Goal: Complete application form: Fill out and submit a form for a specific purpose

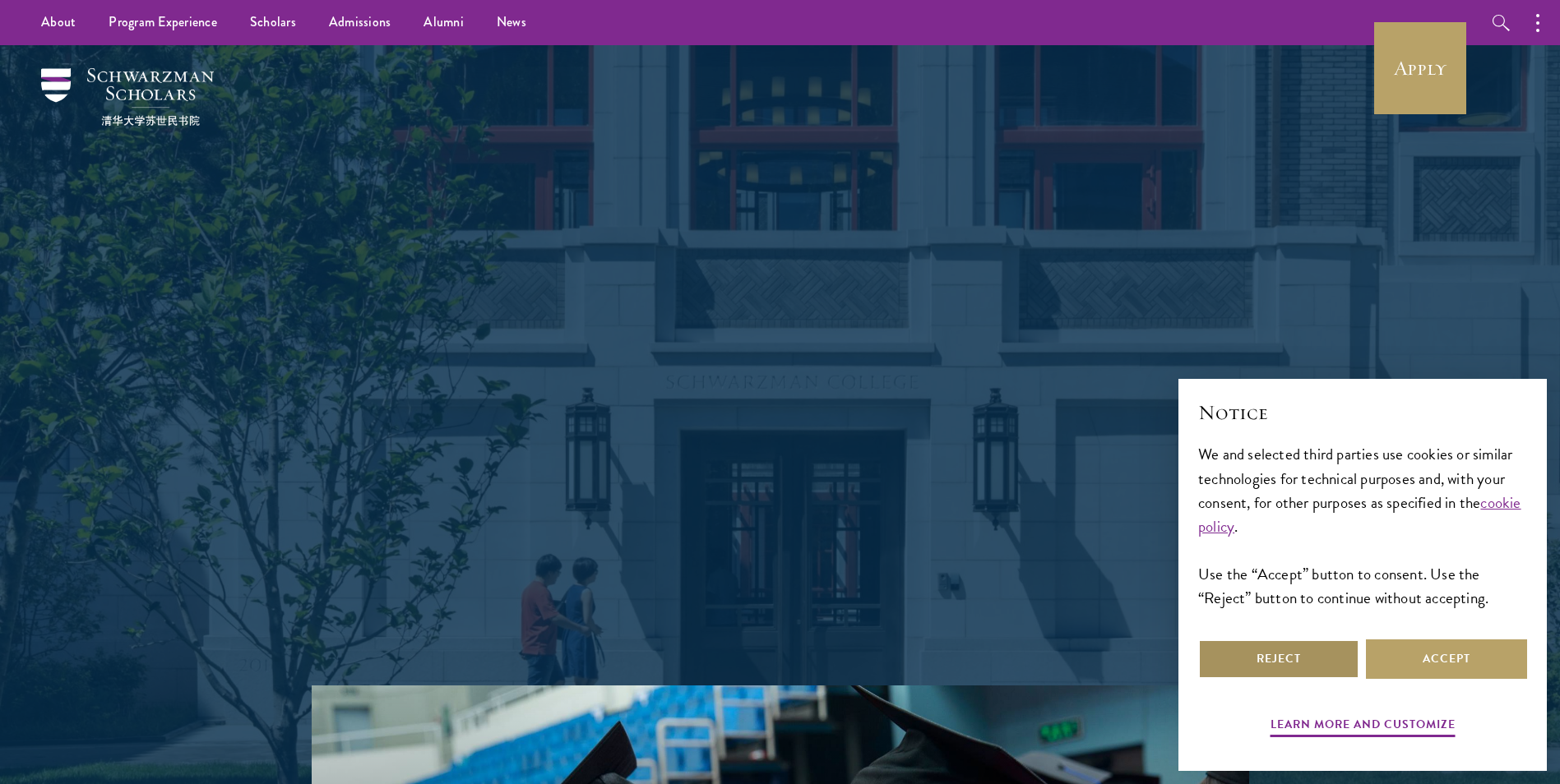
click at [1308, 659] on button "Reject" at bounding box center [1278, 660] width 161 height 39
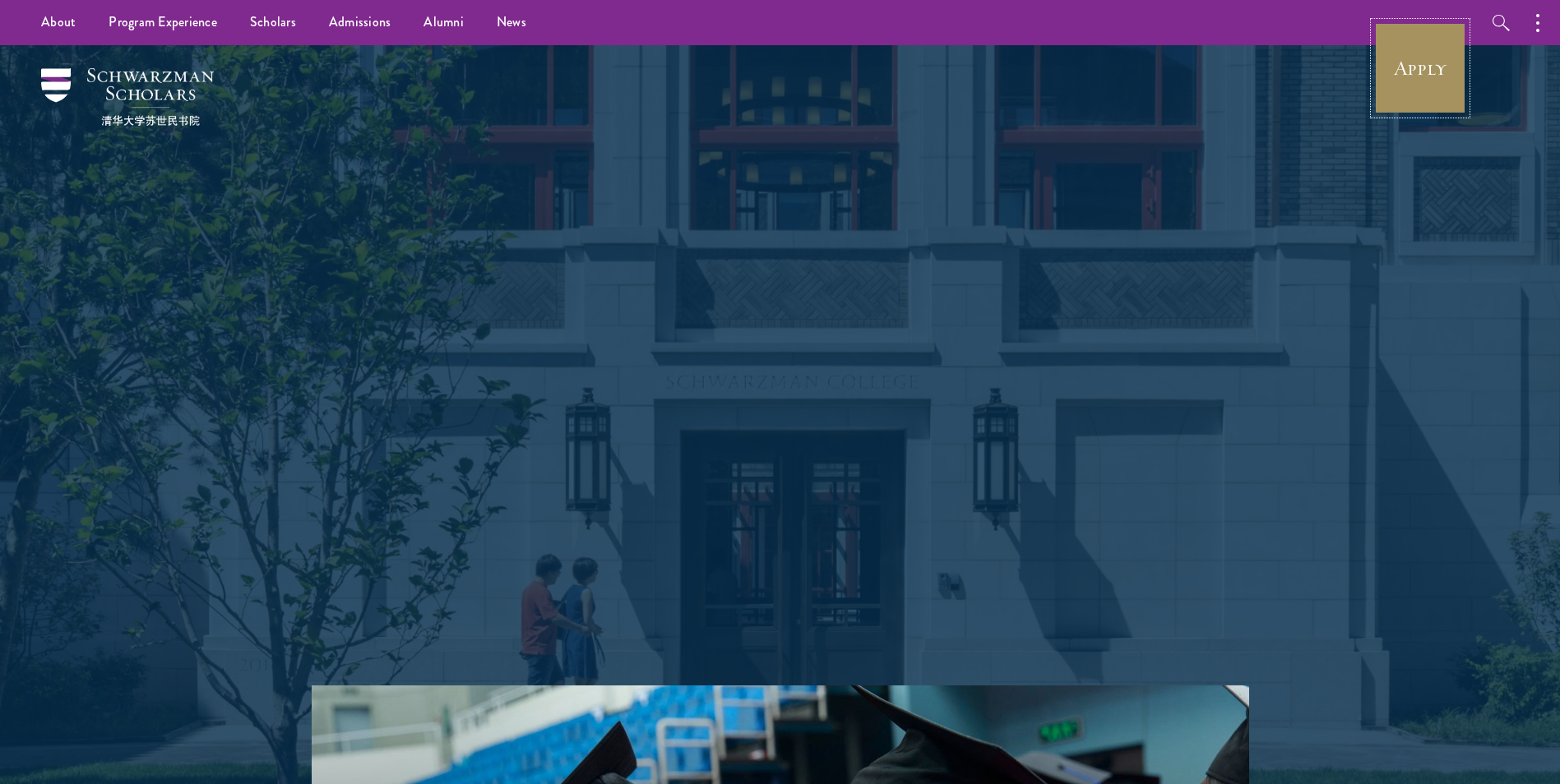
click at [1408, 89] on link "Apply" at bounding box center [1420, 68] width 92 height 92
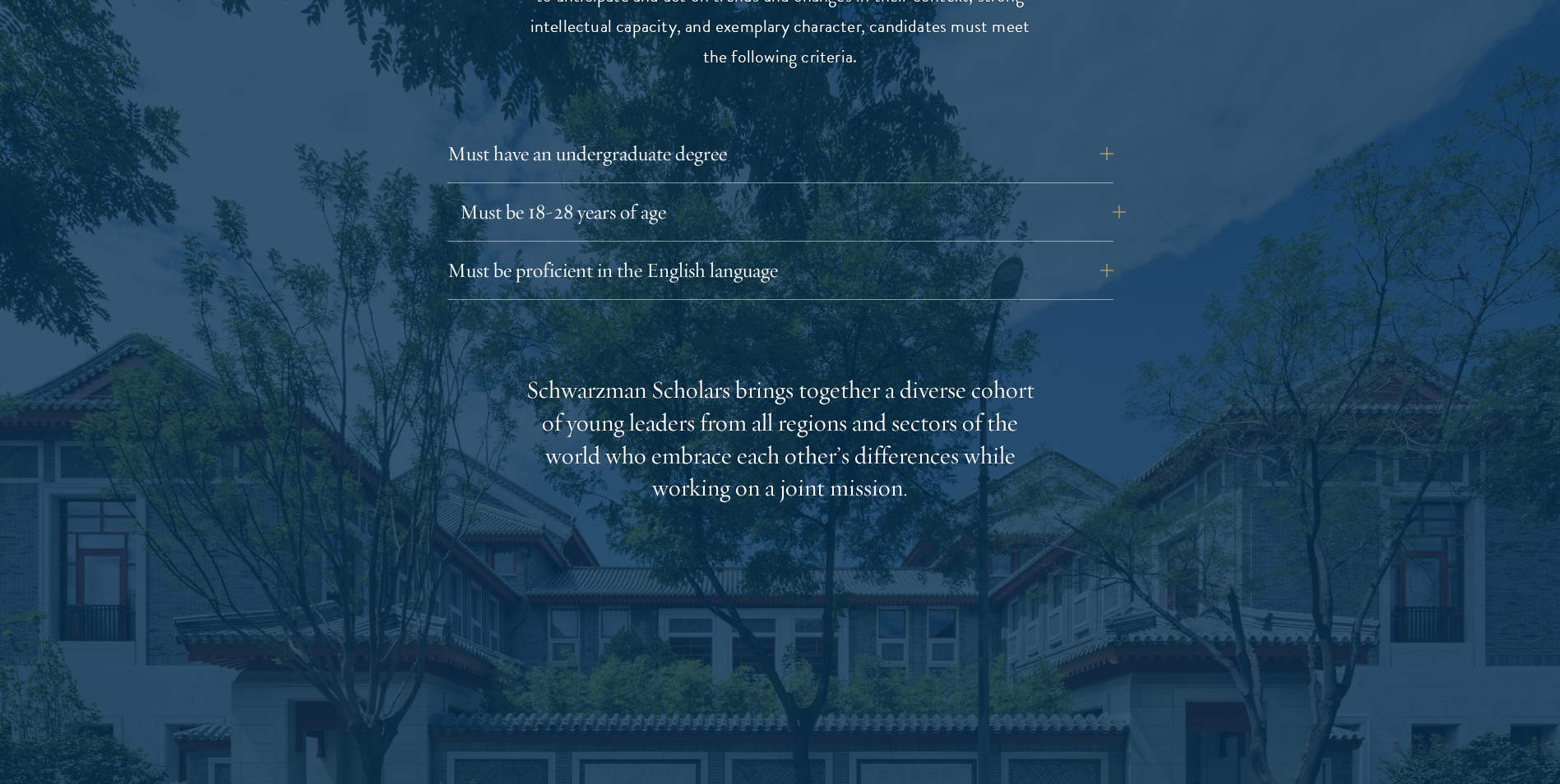
scroll to position [2302, 0]
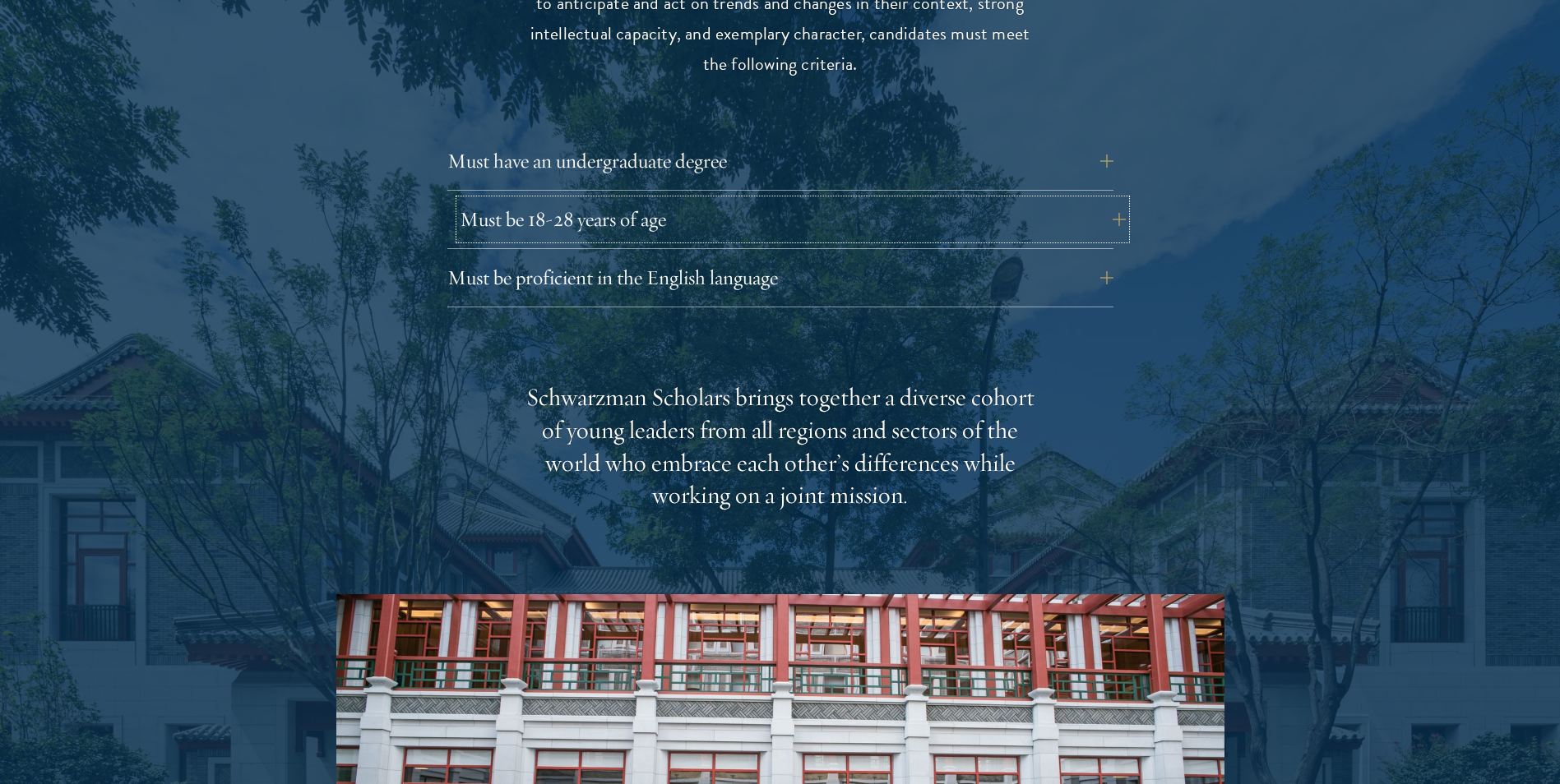
drag, startPoint x: 546, startPoint y: 125, endPoint x: 512, endPoint y: 188, distance: 71.6
click at [512, 200] on button "Must be 18-28 years of age" at bounding box center [793, 219] width 666 height 39
drag, startPoint x: 518, startPoint y: 177, endPoint x: 527, endPoint y: 218, distance: 42.0
click at [526, 216] on div "Must be 18-28 years of age Candidates must be at least 18 but not yet 29 years …" at bounding box center [780, 224] width 666 height 49
click at [531, 258] on button "Must be proficient in the English language" at bounding box center [793, 278] width 666 height 39
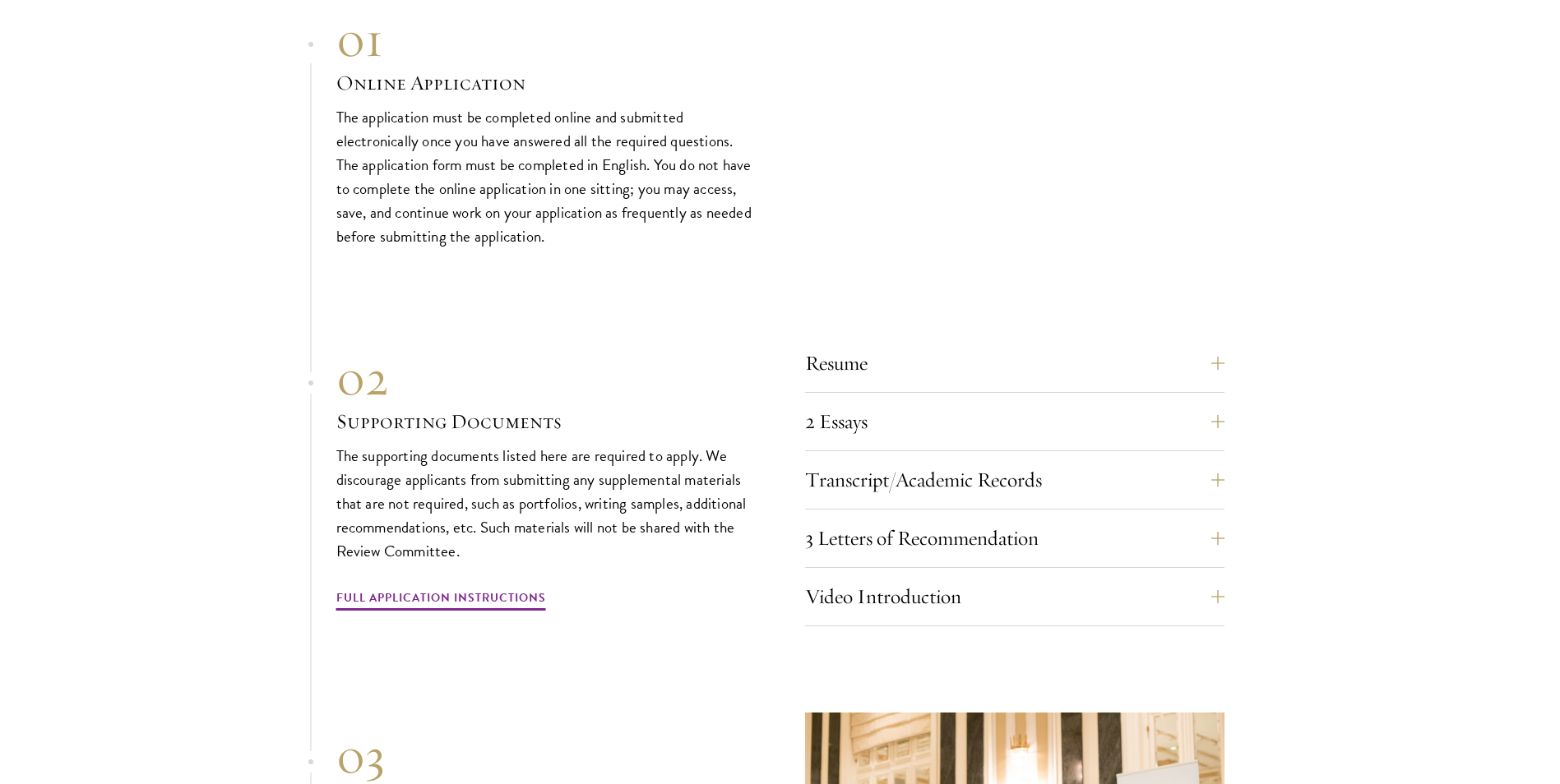
scroll to position [5426, 0]
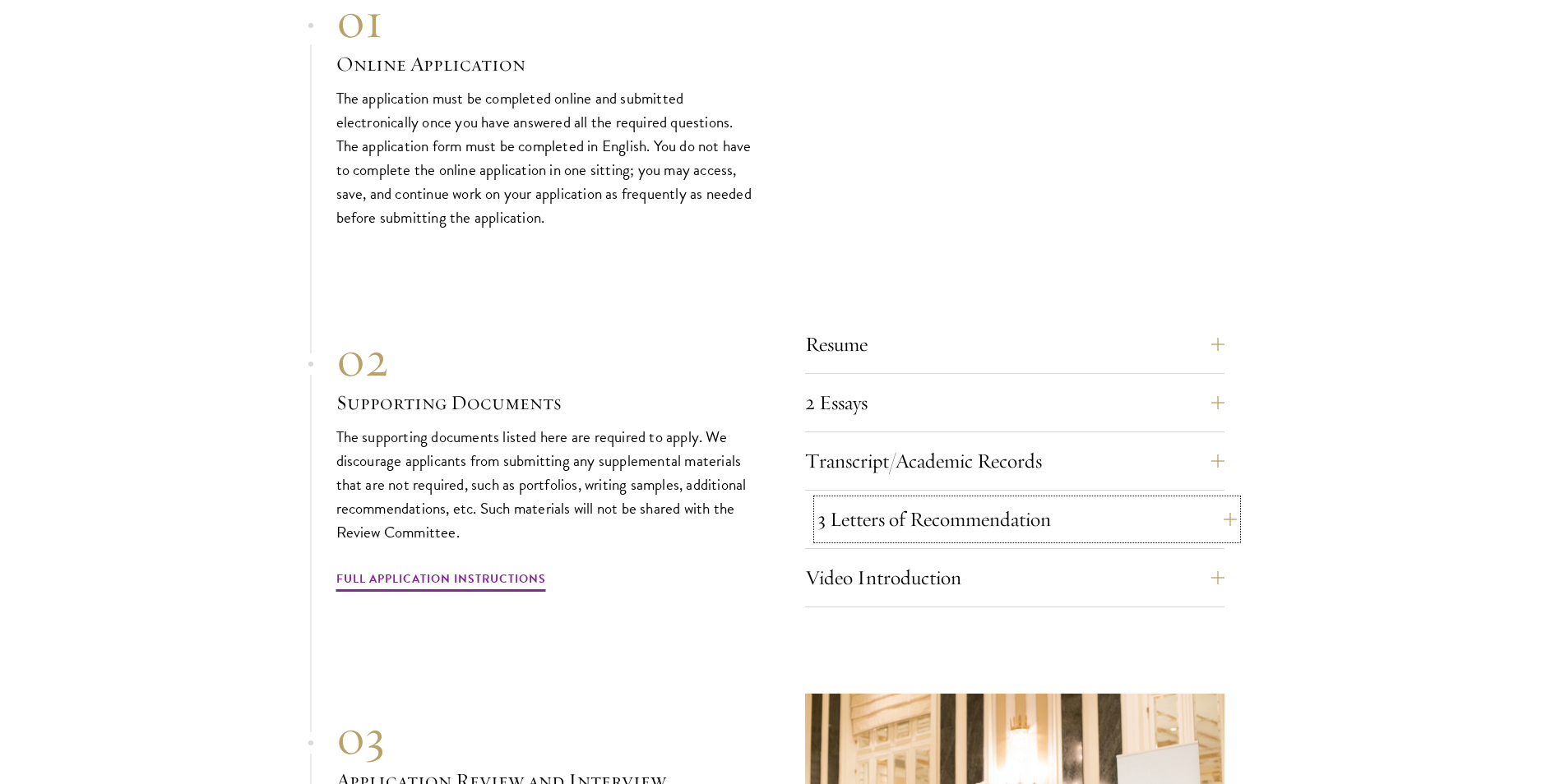
click at [935, 507] on button "3 Letters of Recommendation" at bounding box center [1027, 519] width 419 height 39
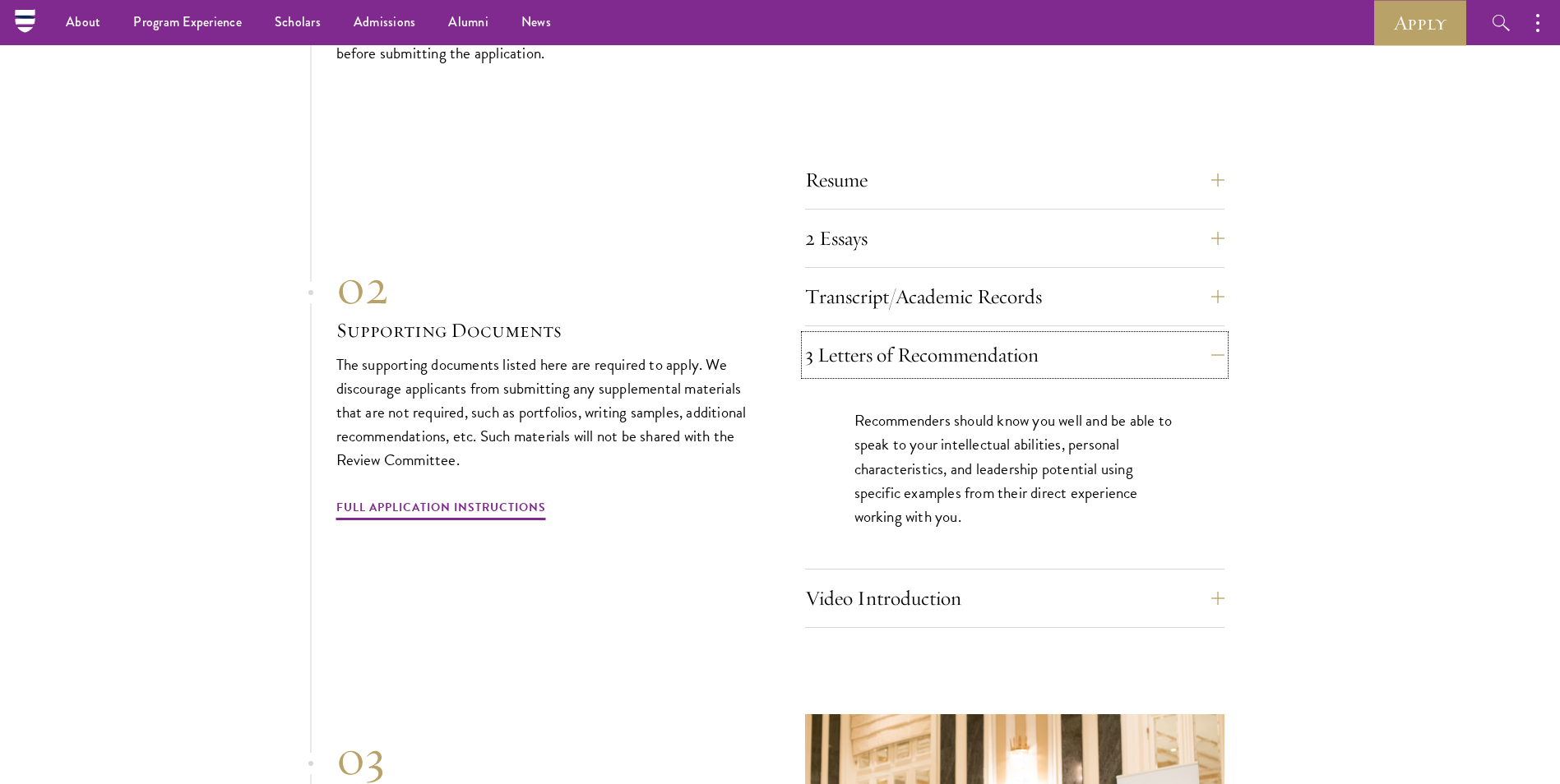
scroll to position [5508, 0]
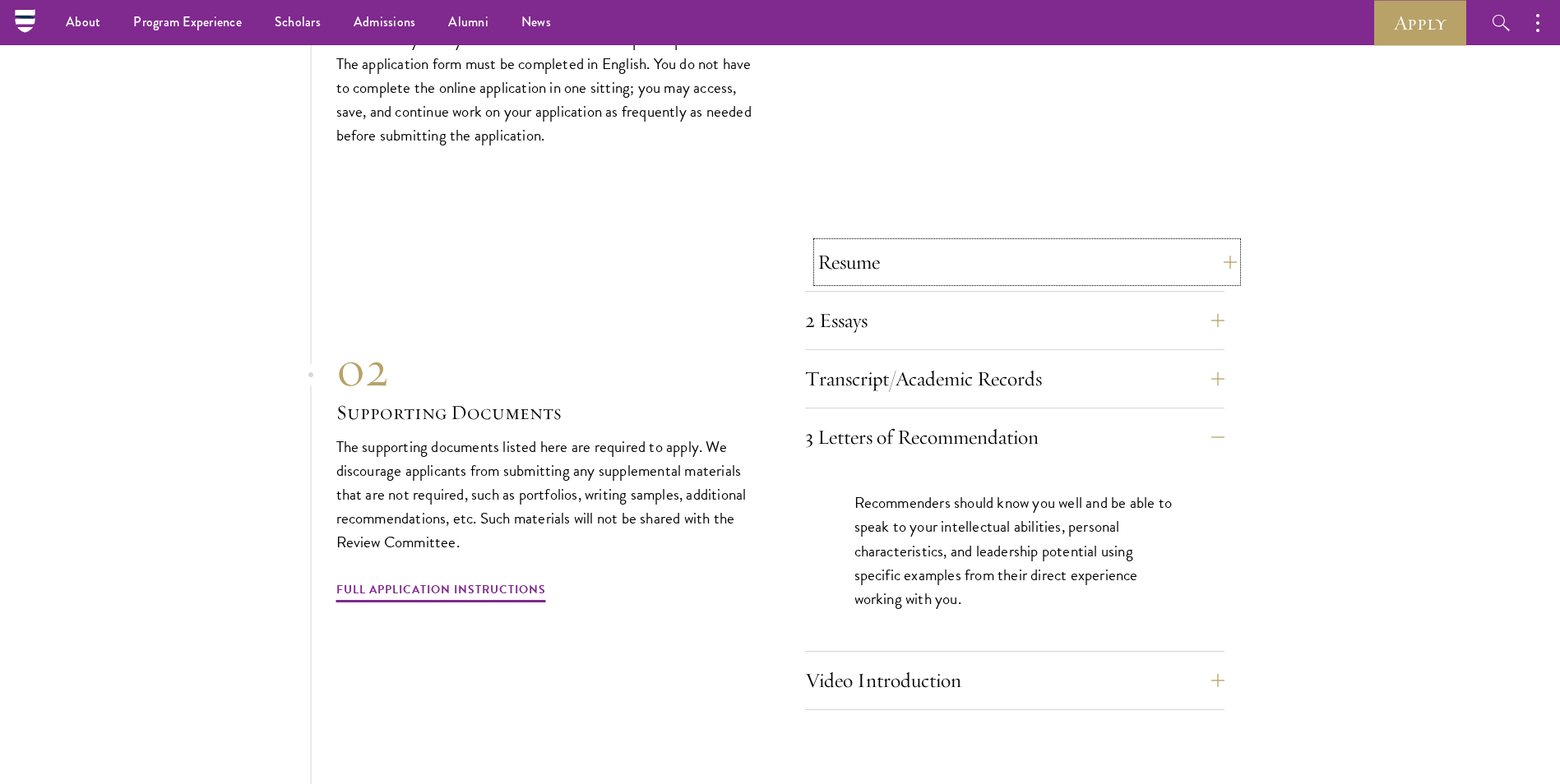
click at [1210, 247] on button "Resume" at bounding box center [1027, 262] width 419 height 39
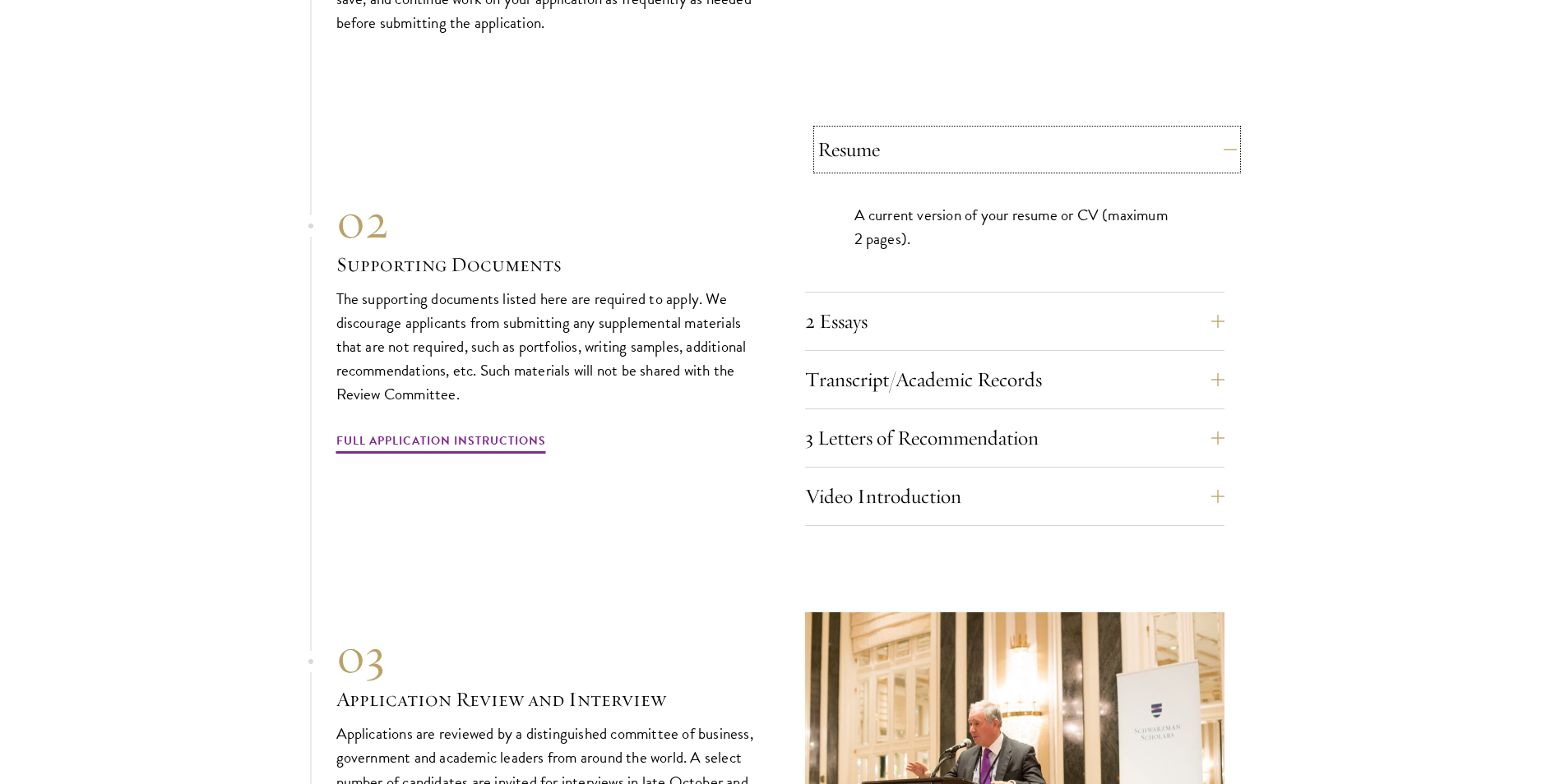
scroll to position [5672, 0]
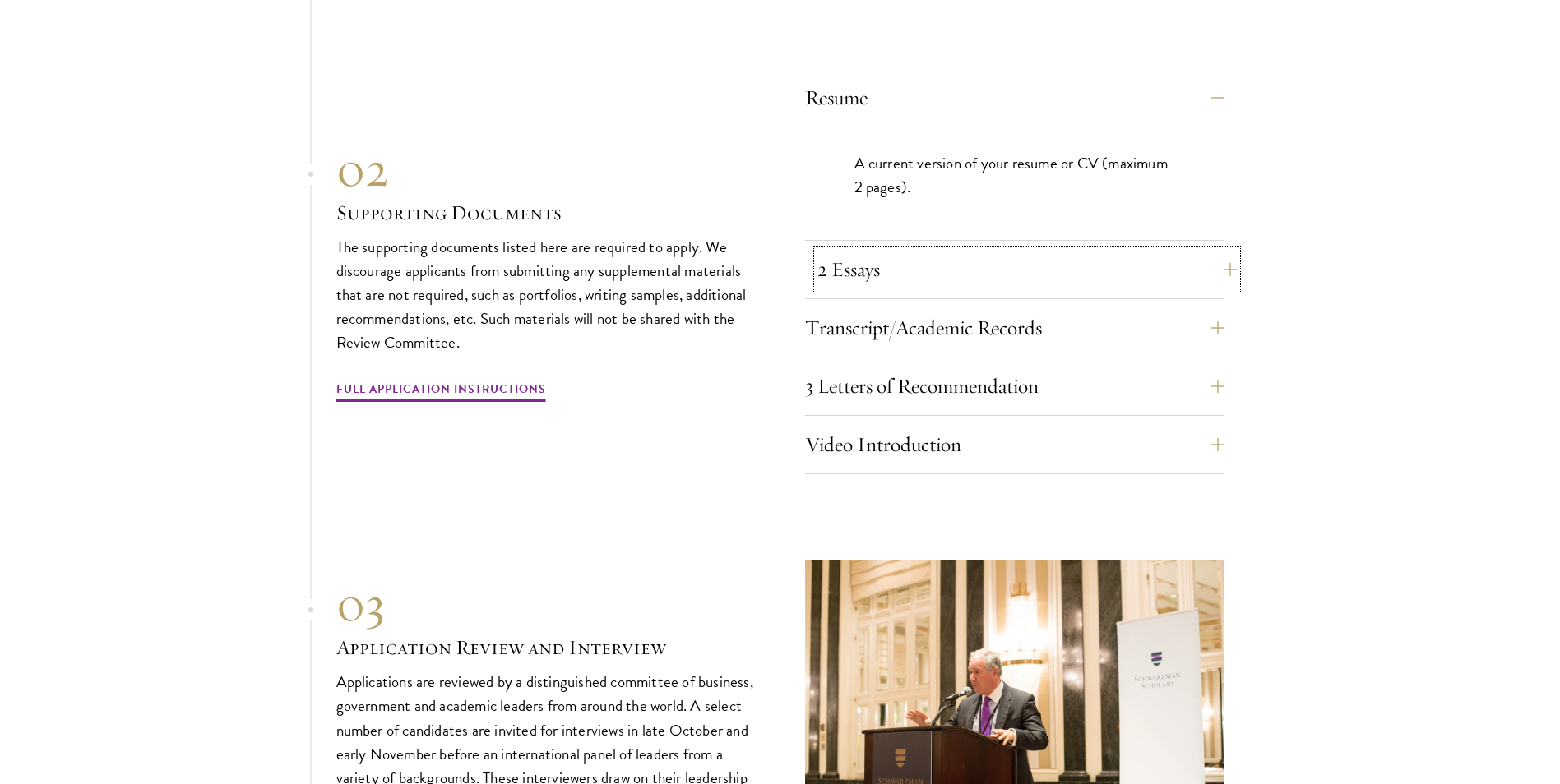
click at [1144, 257] on button "2 Essays" at bounding box center [1027, 269] width 419 height 39
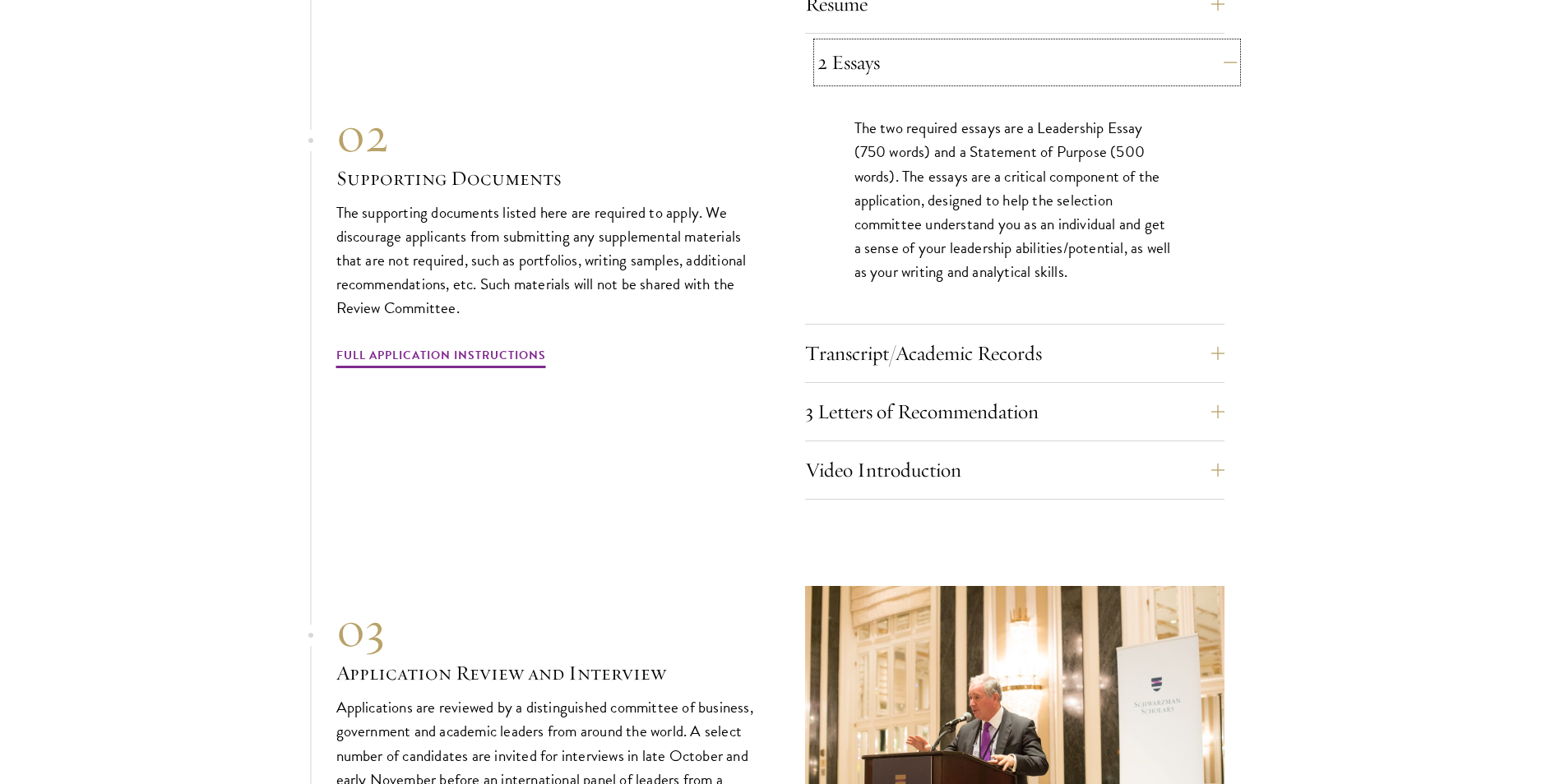
scroll to position [5836, 0]
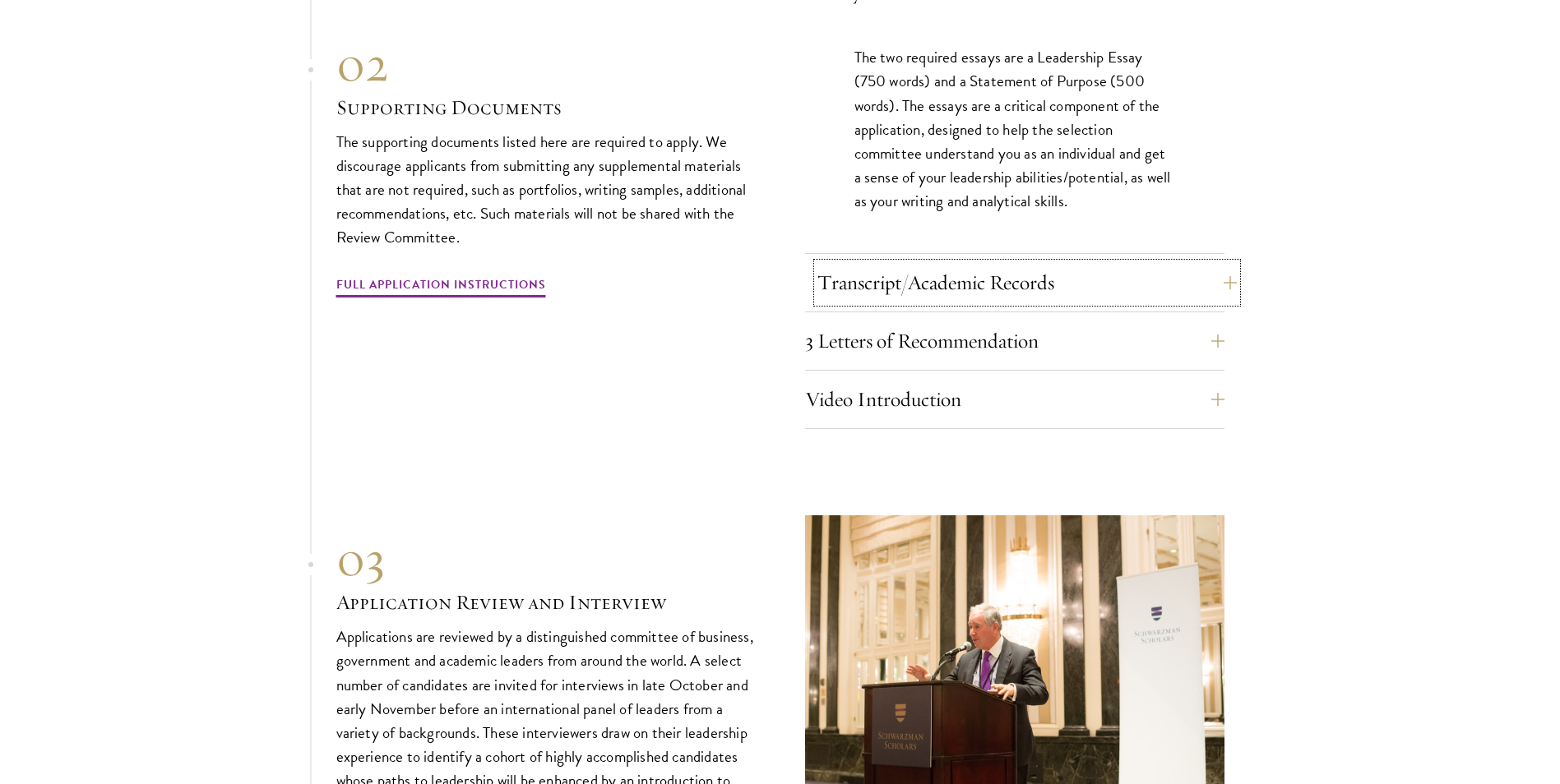
click at [1144, 263] on button "Transcript/Academic Records" at bounding box center [1027, 282] width 419 height 39
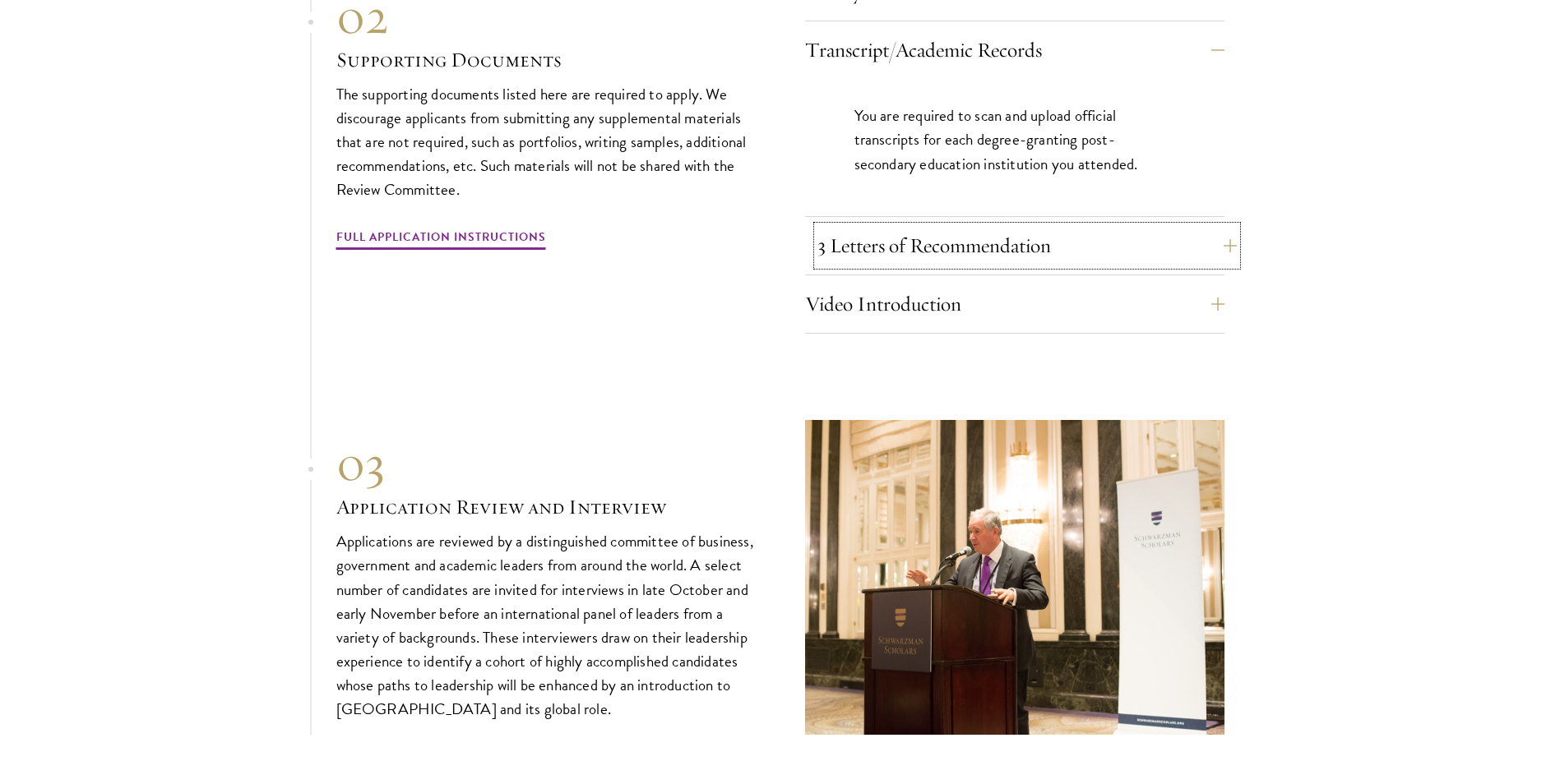
click at [1141, 240] on button "3 Letters of Recommendation" at bounding box center [1027, 245] width 419 height 39
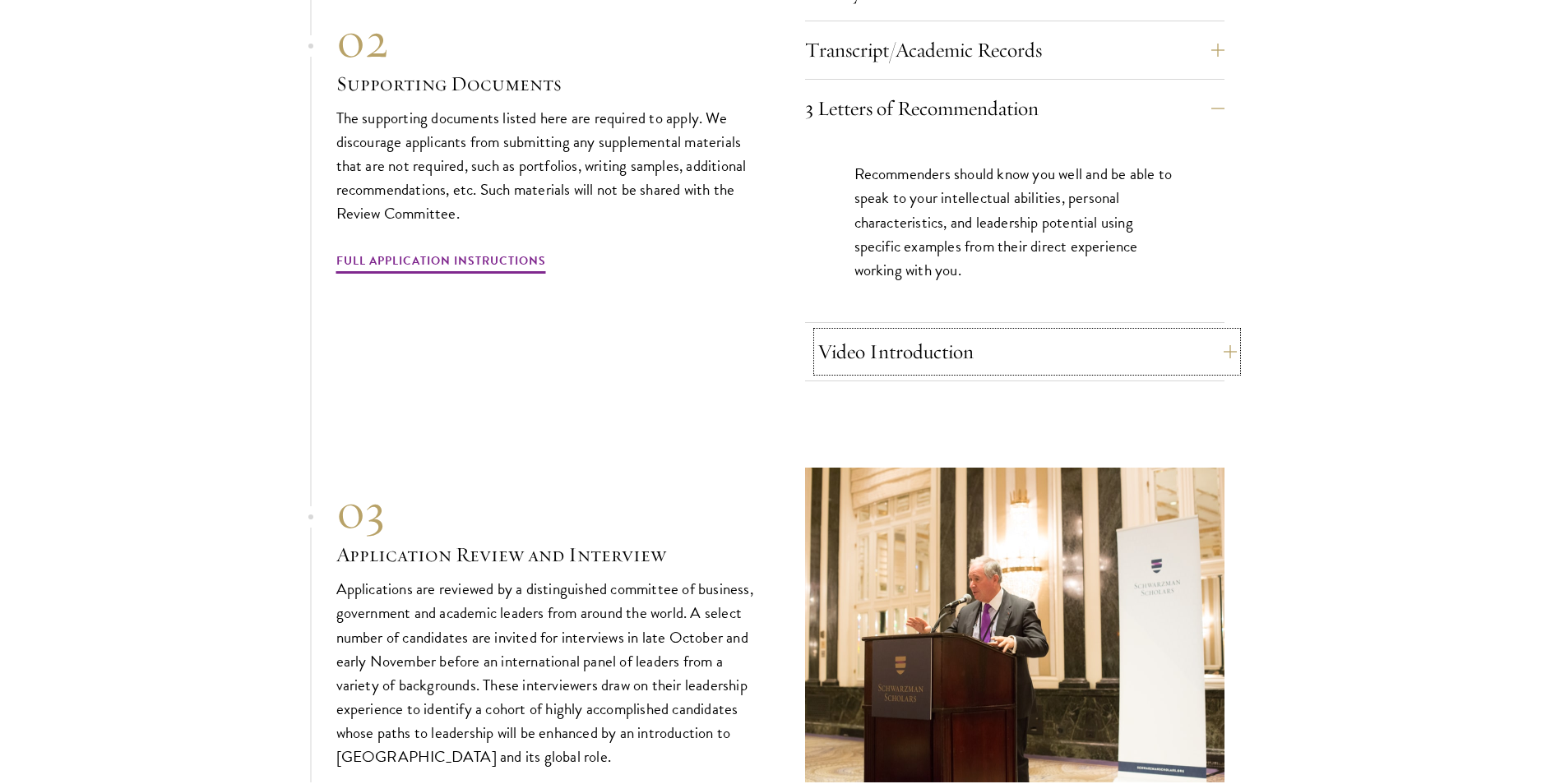
click at [1122, 333] on button "Video Introduction" at bounding box center [1027, 352] width 419 height 39
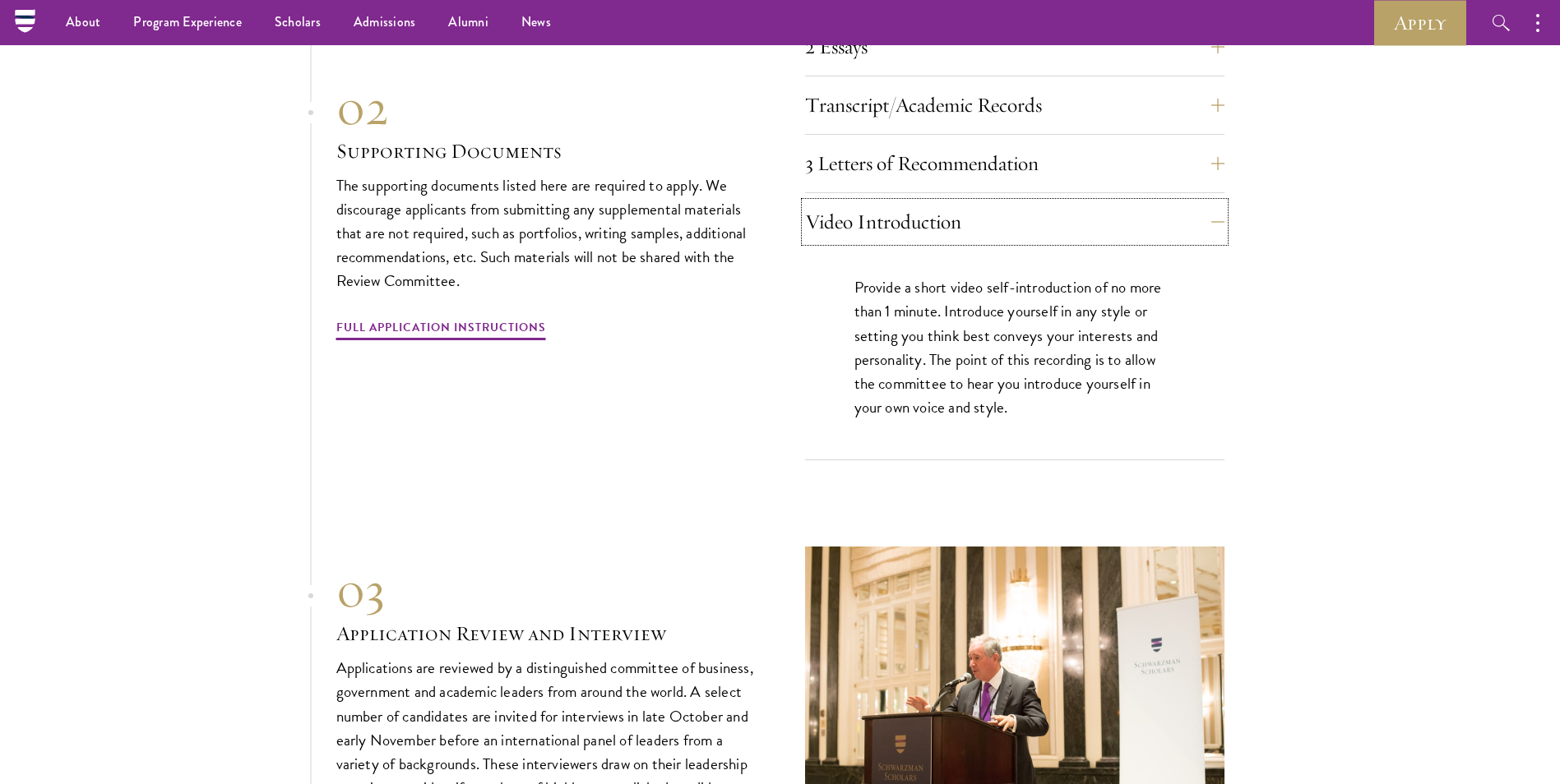
scroll to position [5672, 0]
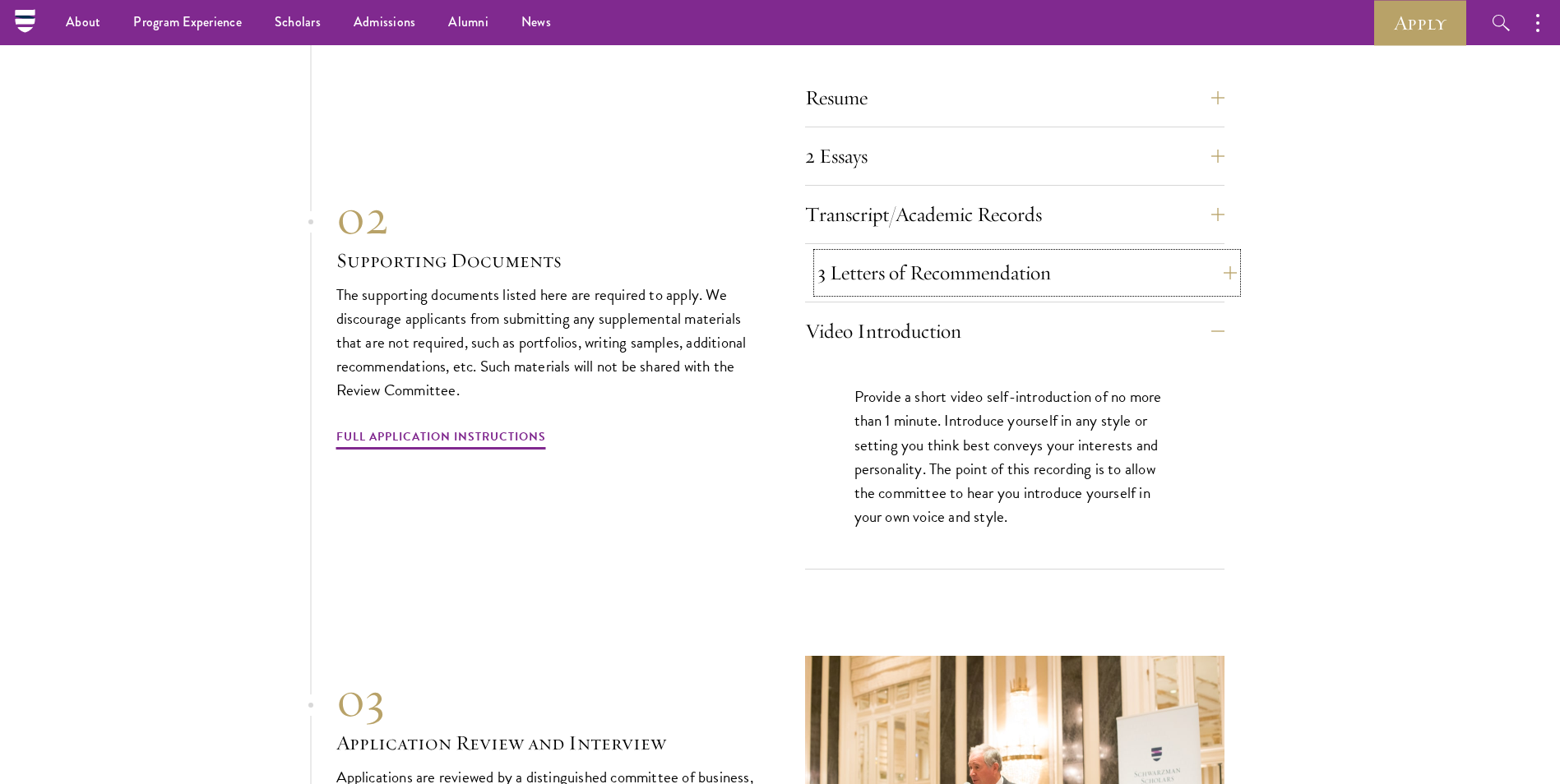
click at [1114, 255] on button "3 Letters of Recommendation" at bounding box center [1027, 273] width 419 height 39
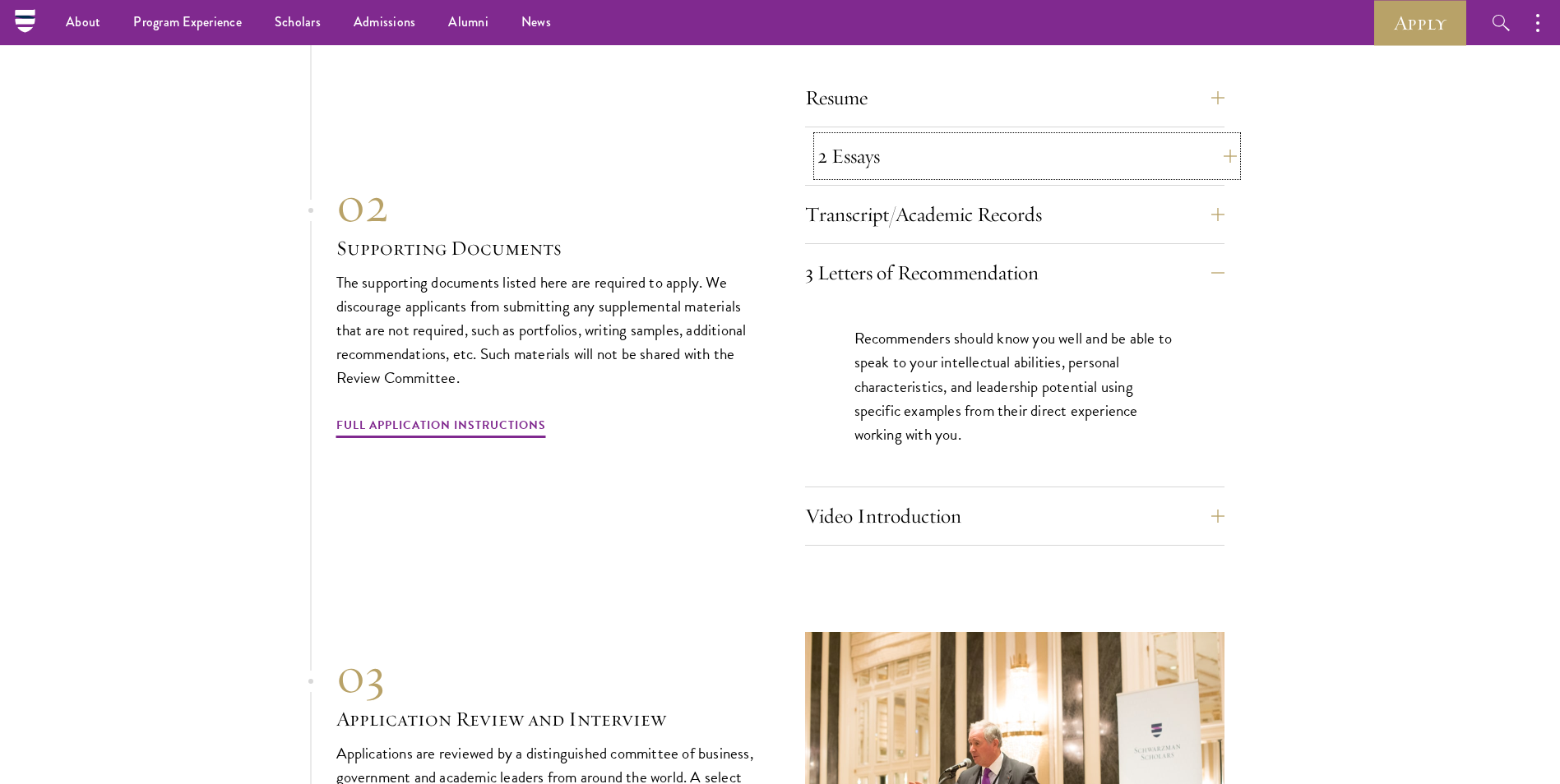
click at [1055, 152] on button "2 Essays" at bounding box center [1027, 156] width 419 height 39
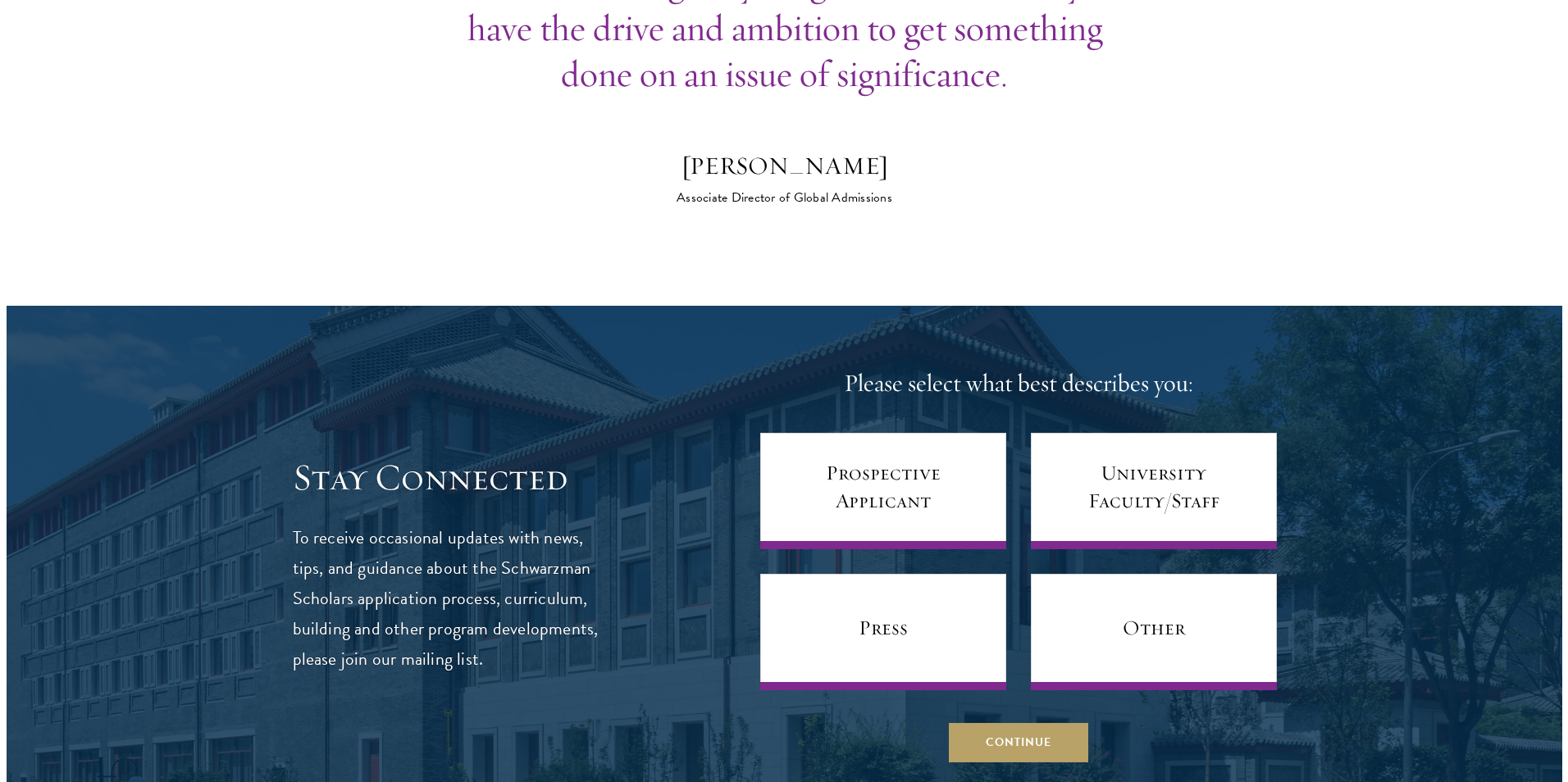
scroll to position [6888, 0]
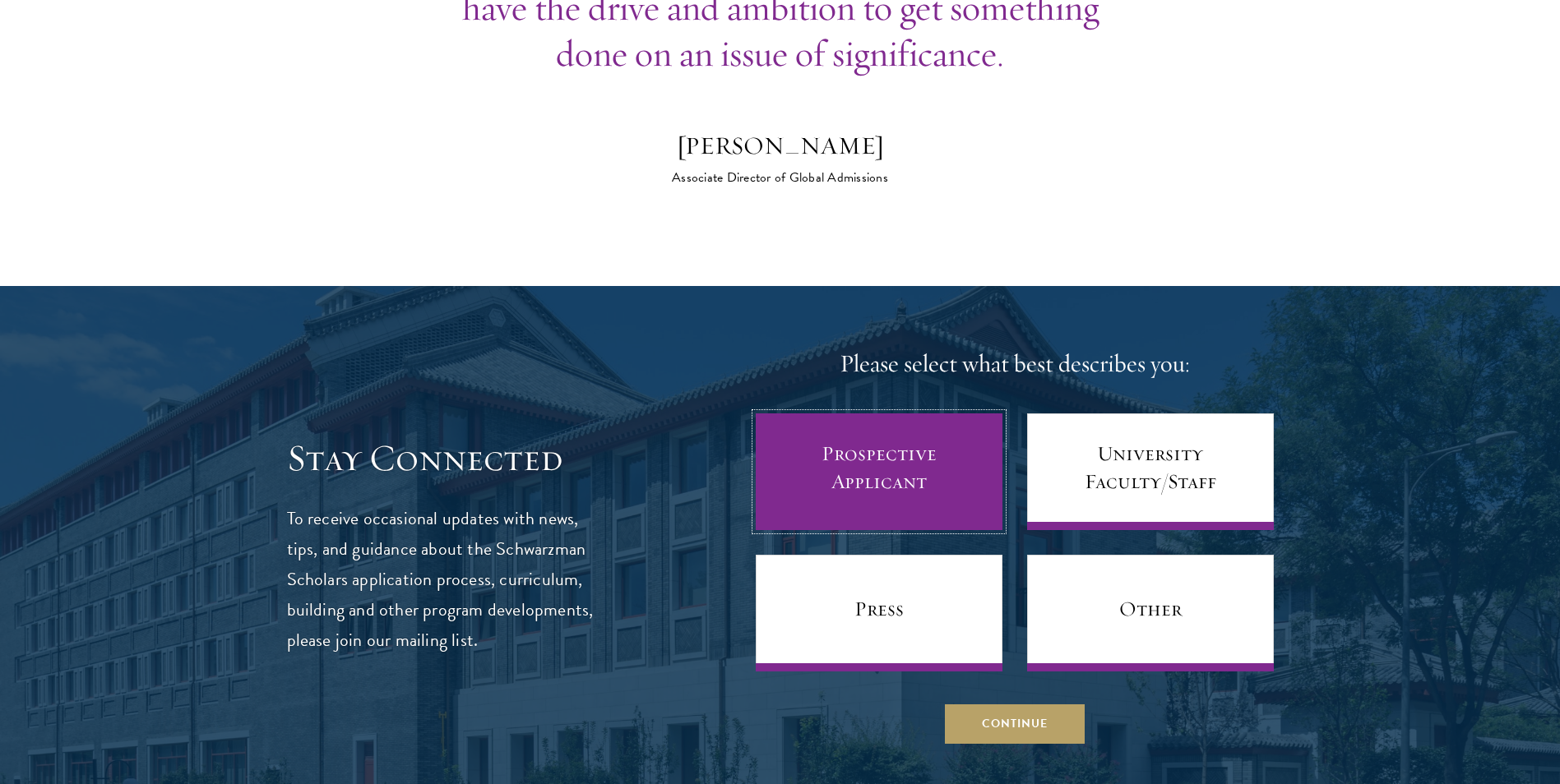
click at [912, 461] on link "Prospective Applicant" at bounding box center [879, 472] width 247 height 117
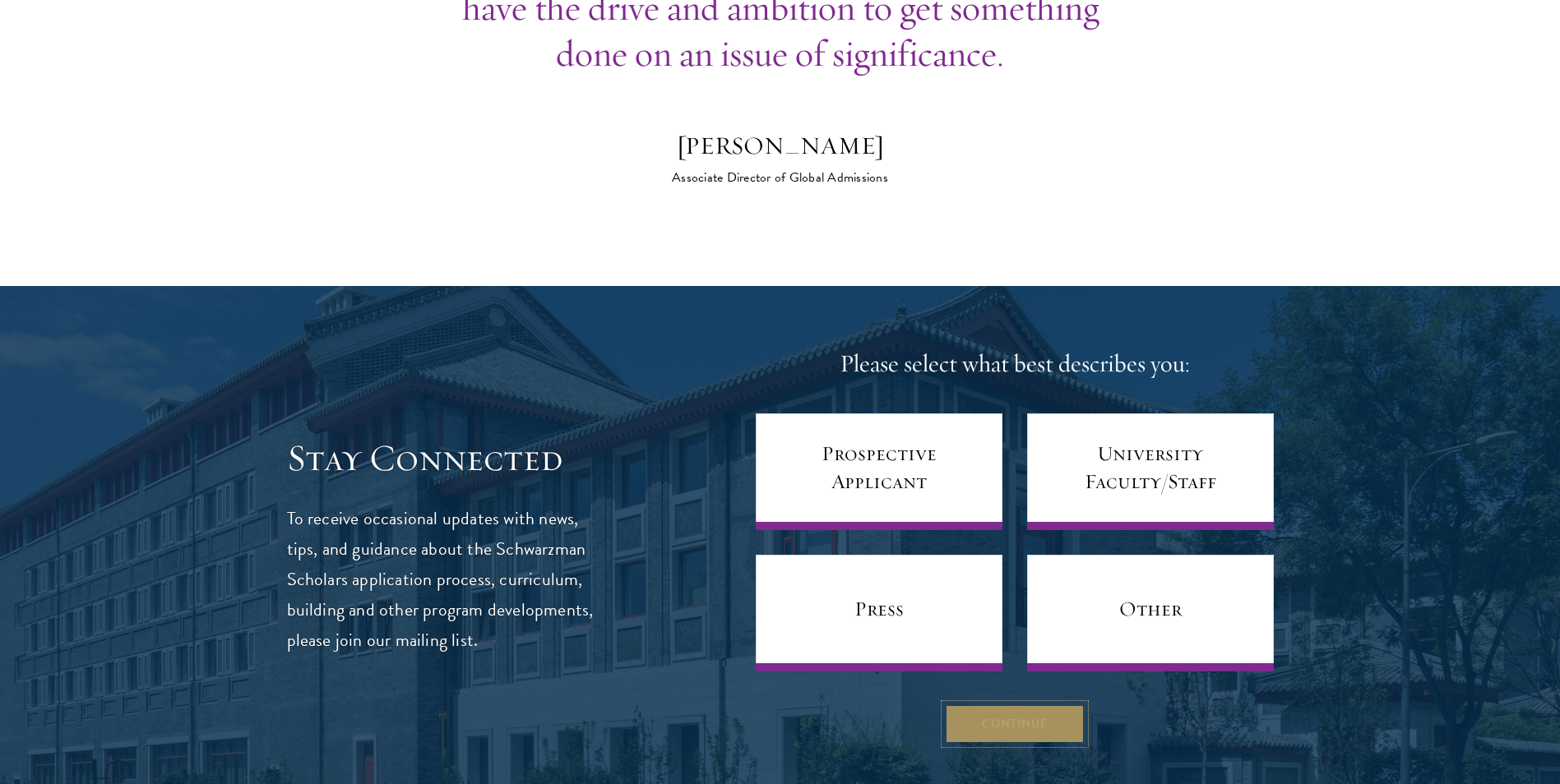
click at [1015, 705] on button "Continue" at bounding box center [1015, 725] width 139 height 39
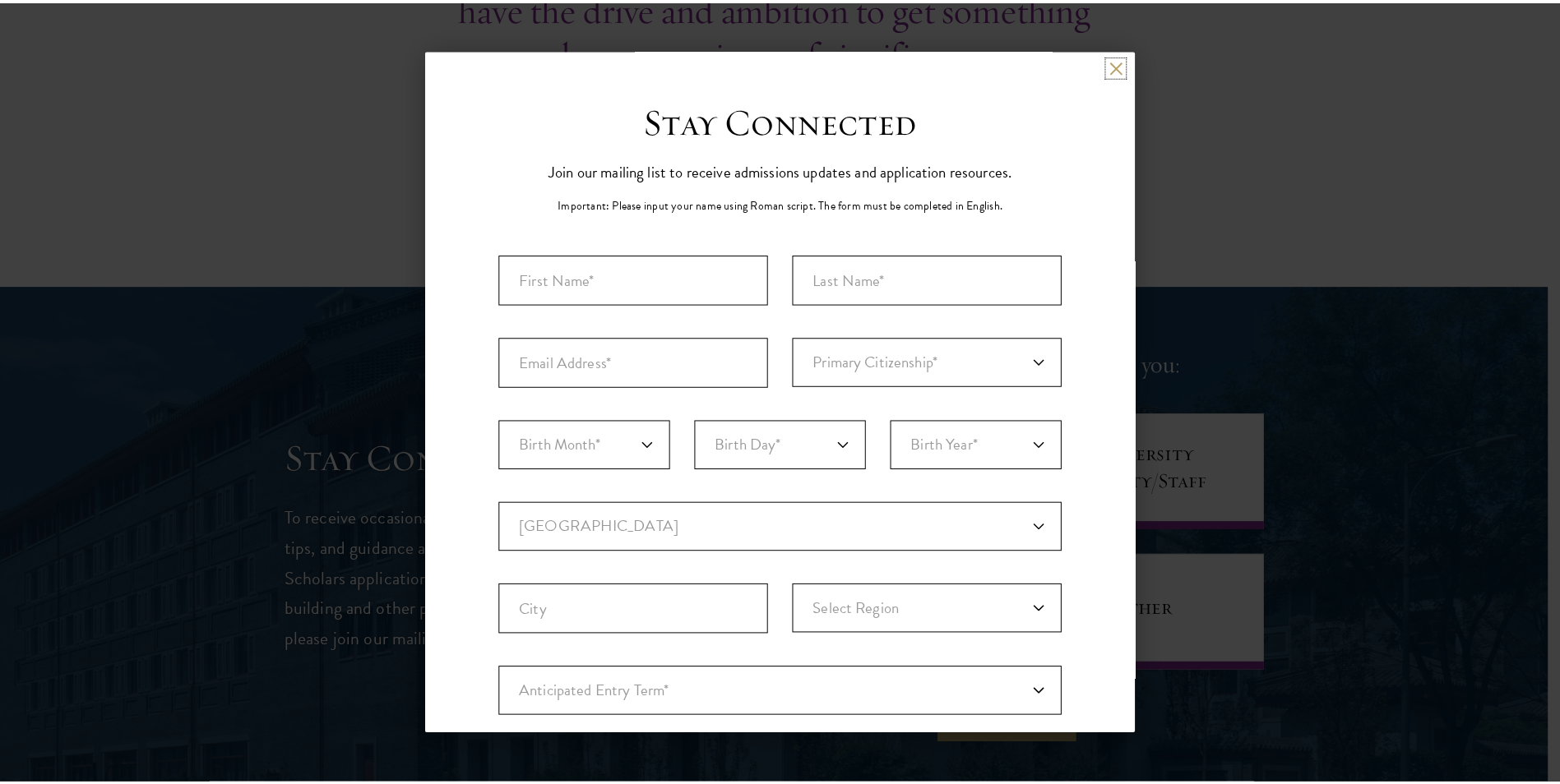
scroll to position [0, 0]
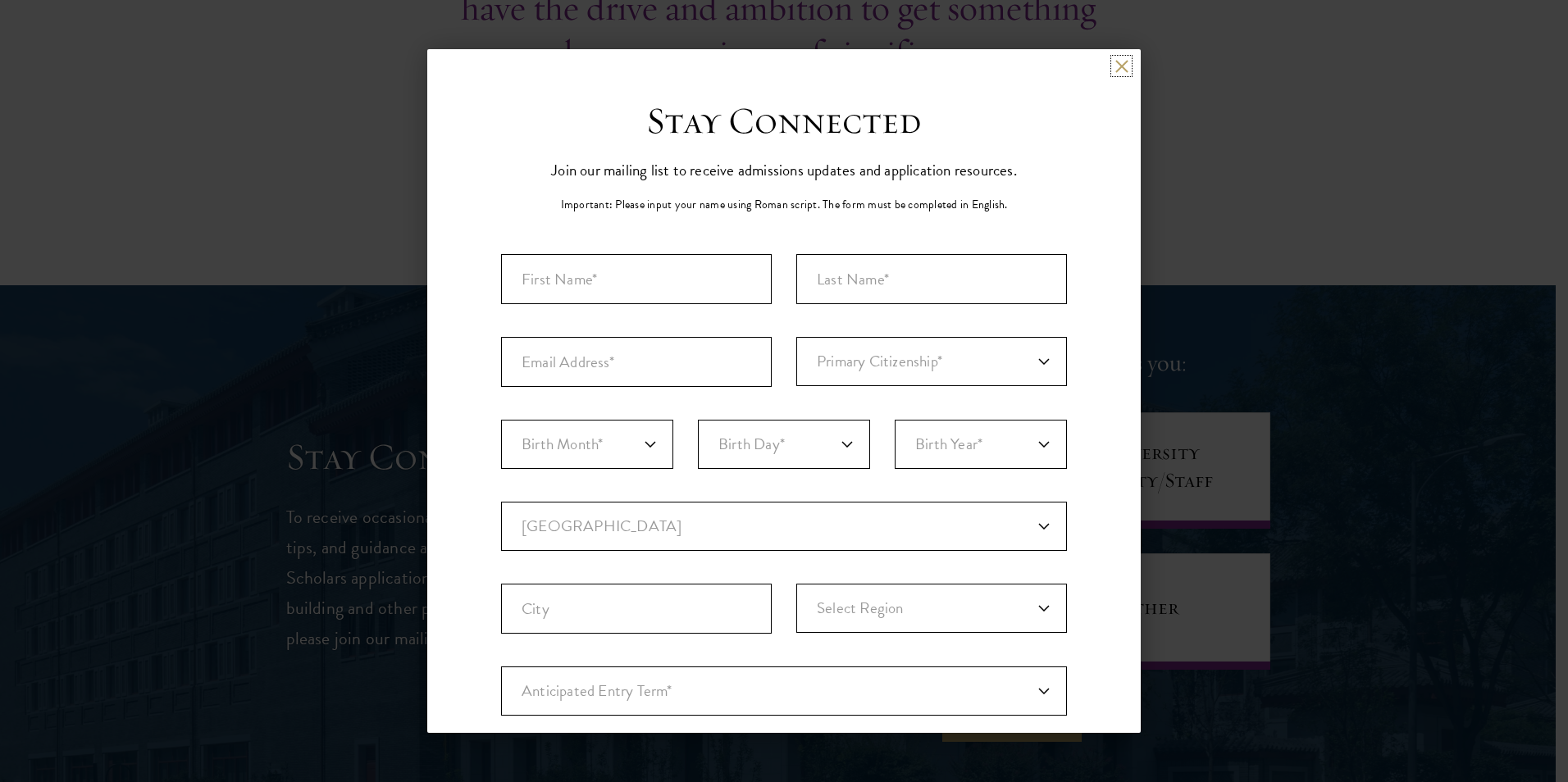
drag, startPoint x: 1110, startPoint y: 66, endPoint x: 1084, endPoint y: 46, distance: 32.8
click at [1115, 65] on button at bounding box center [1121, 66] width 14 height 14
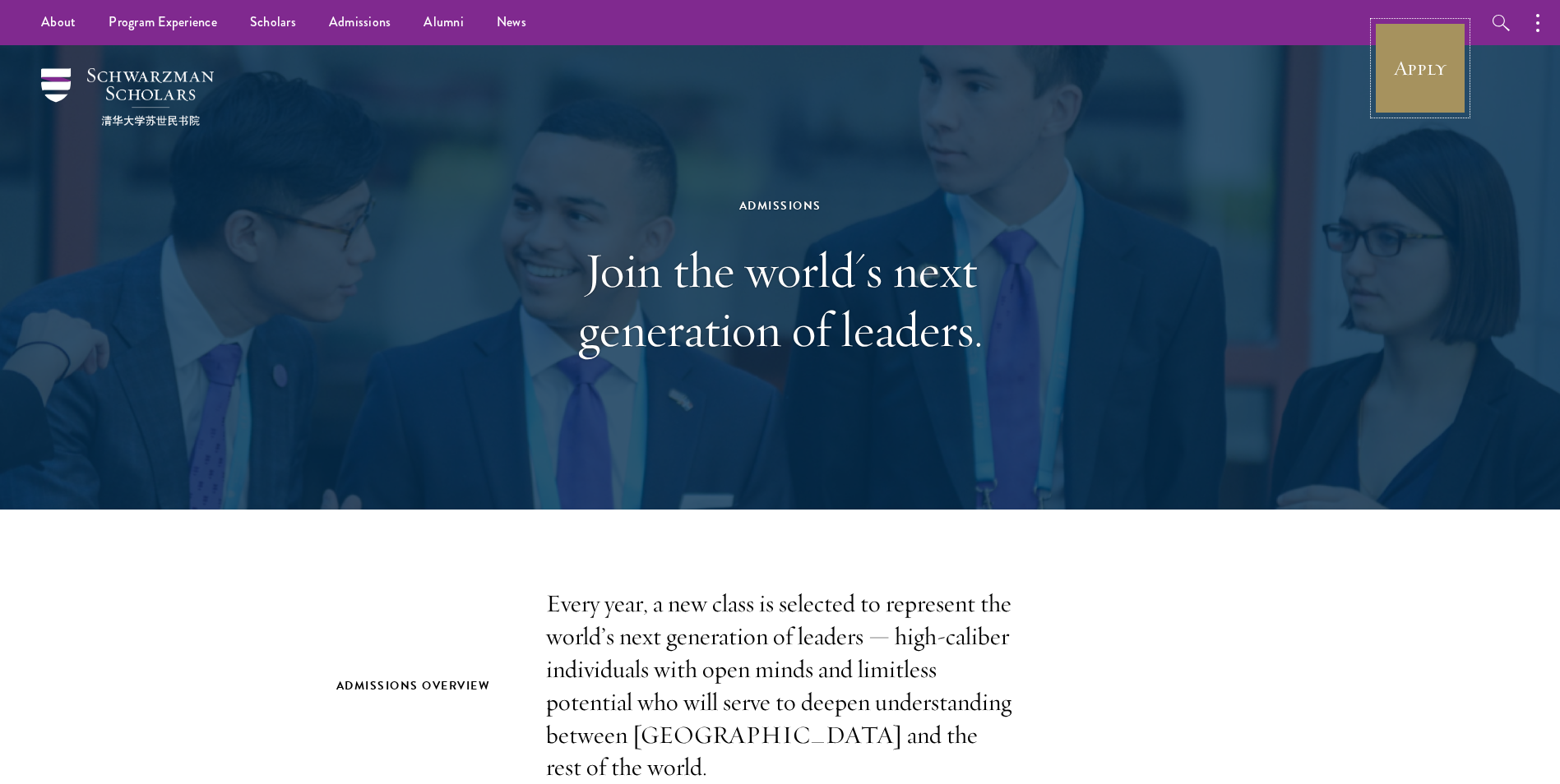
click at [1449, 60] on link "Apply" at bounding box center [1420, 68] width 92 height 92
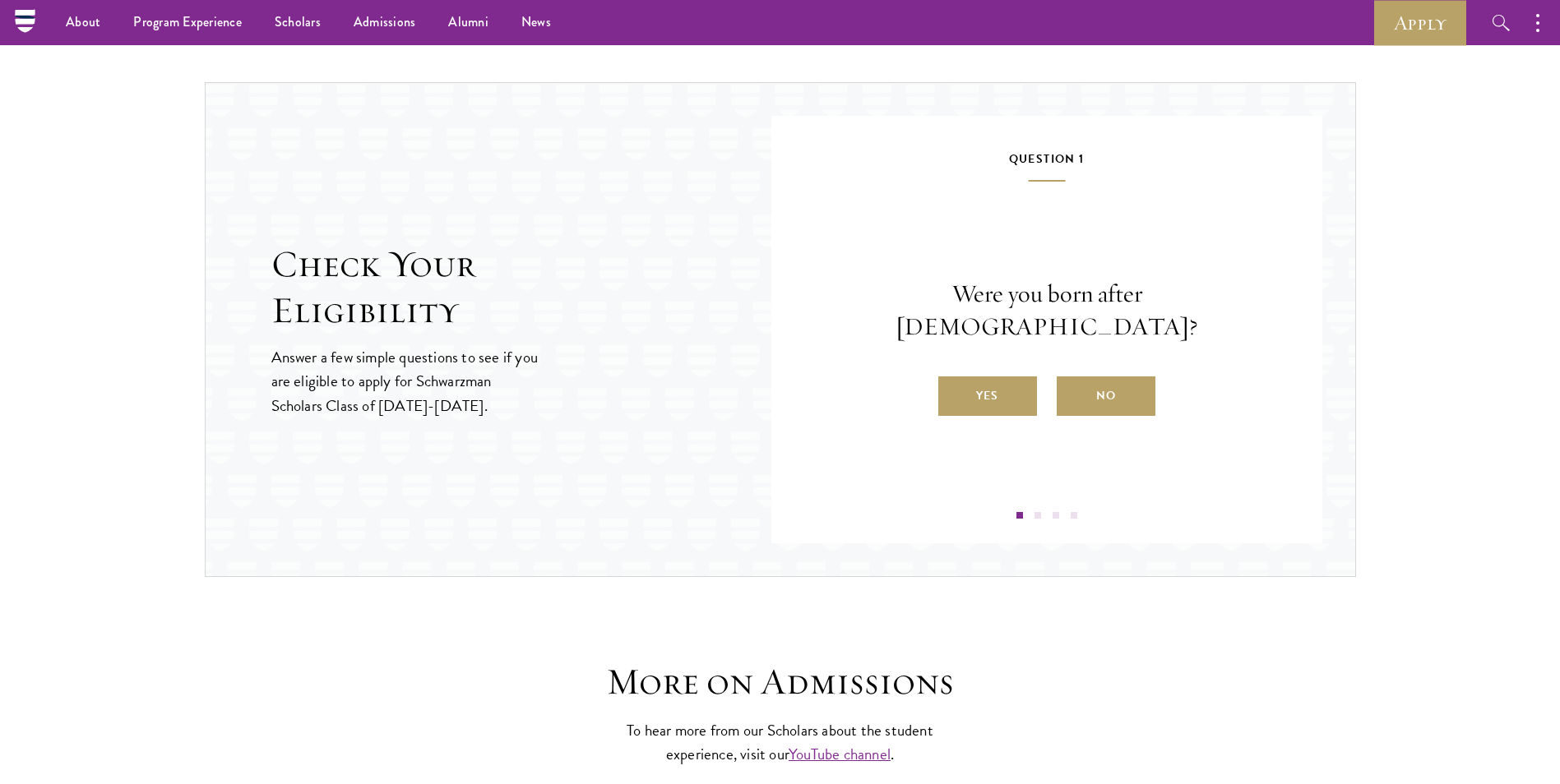
scroll to position [1574, 0]
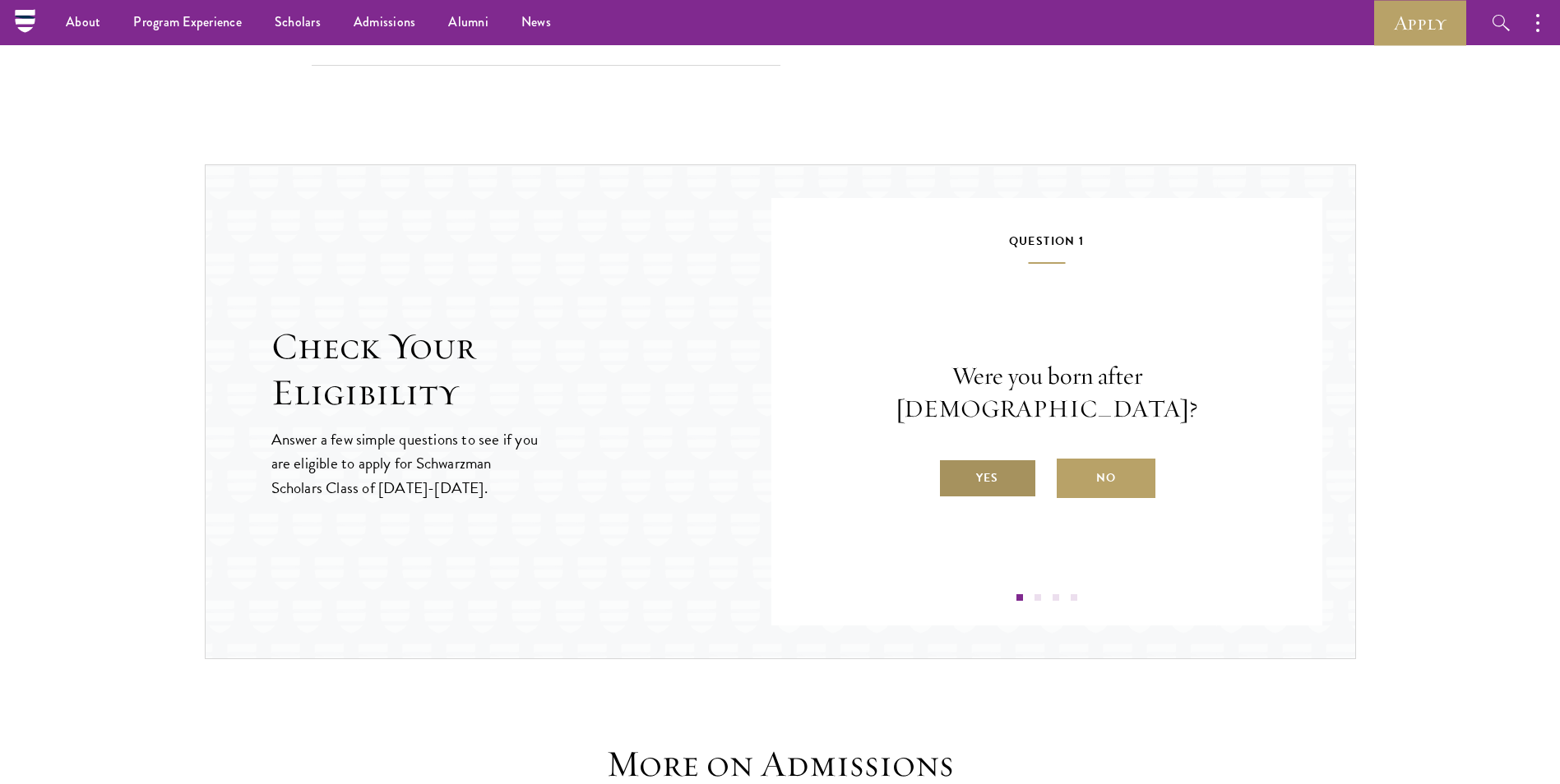
click at [997, 470] on label "Yes" at bounding box center [988, 478] width 98 height 39
click at [953, 470] on input "Yes" at bounding box center [946, 468] width 15 height 15
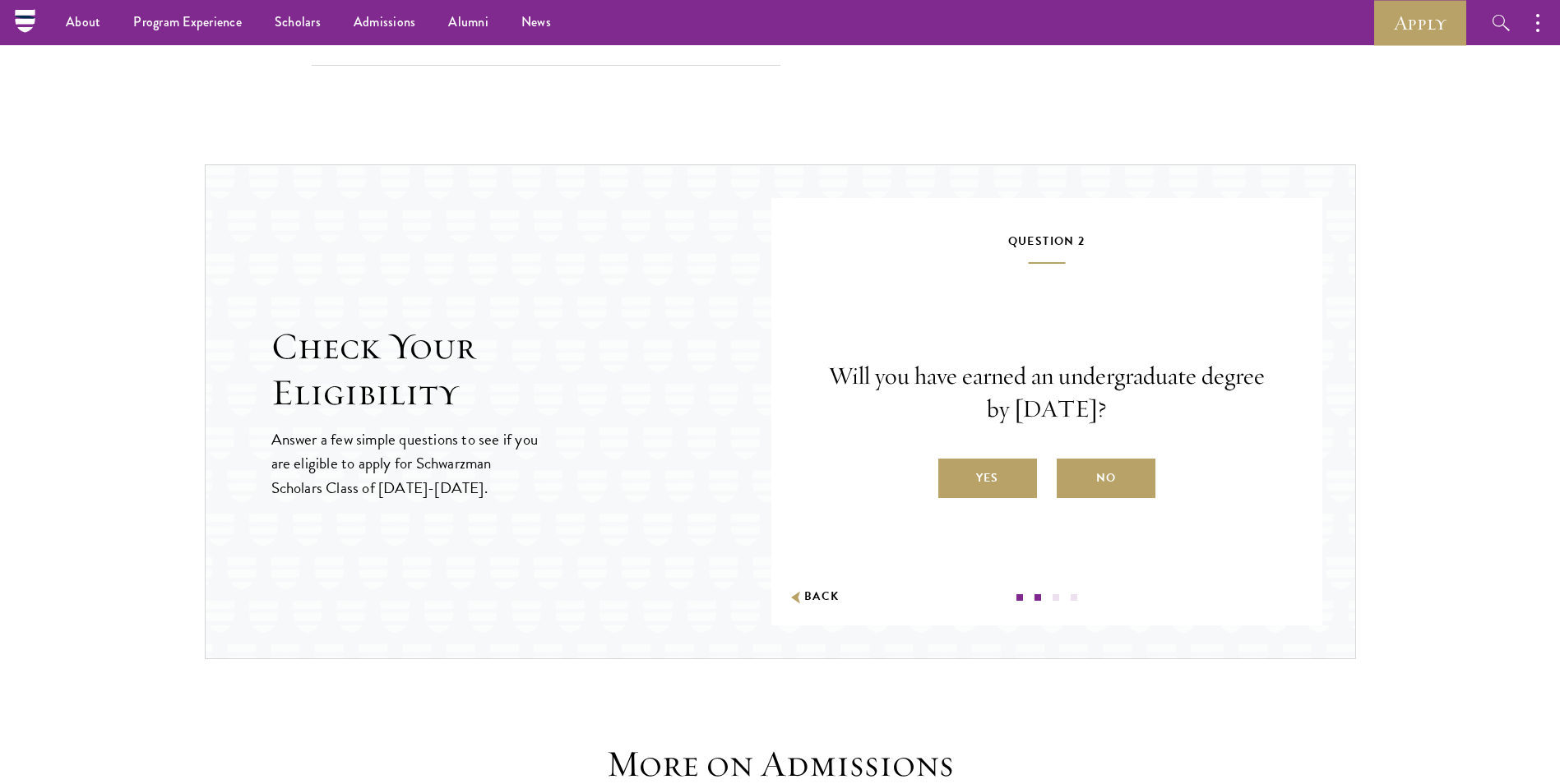
click at [997, 470] on label "Yes" at bounding box center [988, 478] width 98 height 39
click at [953, 470] on input "Yes" at bounding box center [946, 468] width 15 height 15
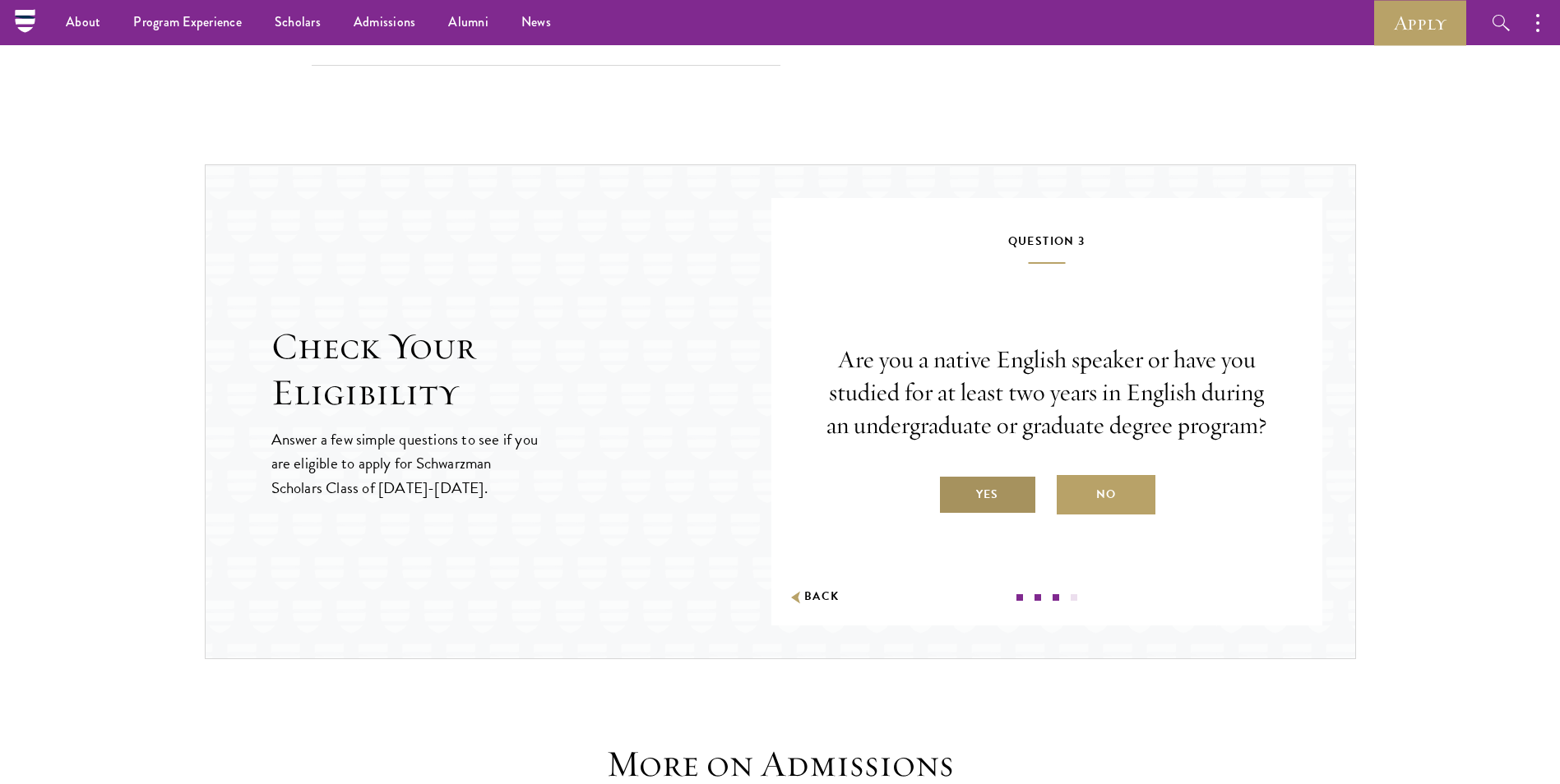
click at [1003, 497] on label "Yes" at bounding box center [988, 495] width 98 height 39
click at [953, 491] on input "Yes" at bounding box center [946, 484] width 15 height 15
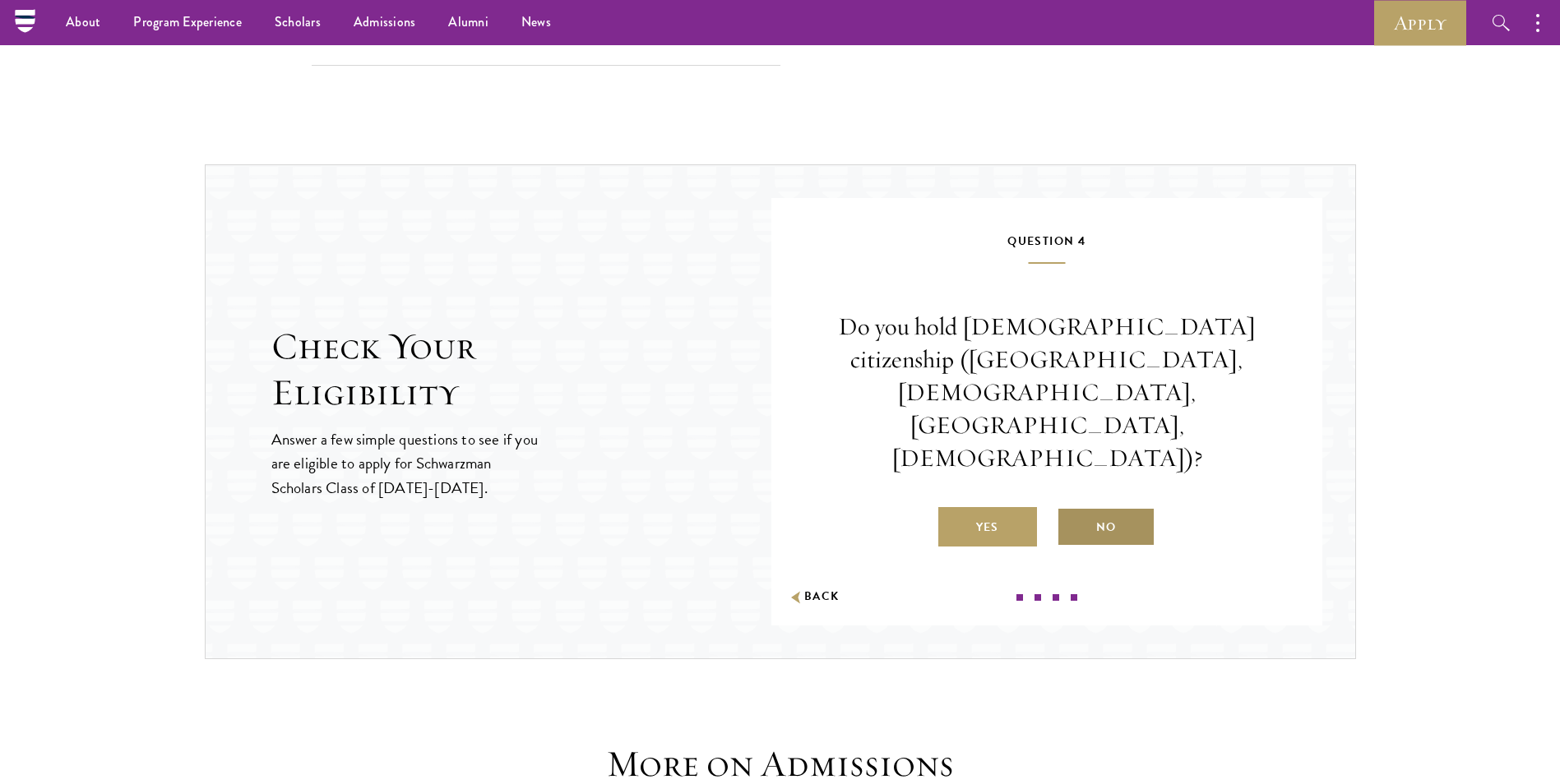
click at [1100, 507] on label "No" at bounding box center [1106, 527] width 98 height 39
click at [1071, 510] on input "No" at bounding box center [1064, 517] width 15 height 15
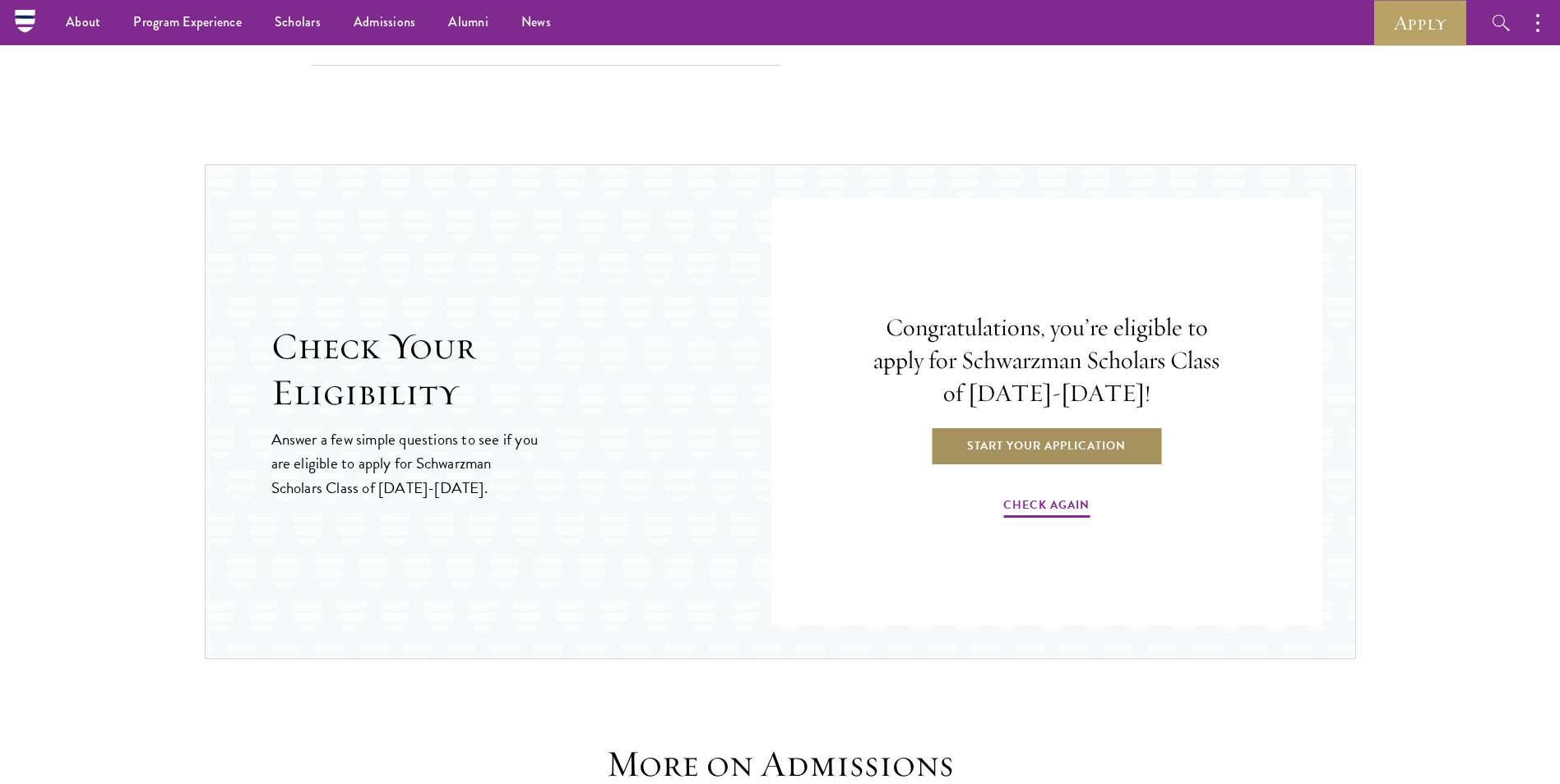
click at [1020, 449] on link "Start Your Application" at bounding box center [1046, 445] width 232 height 39
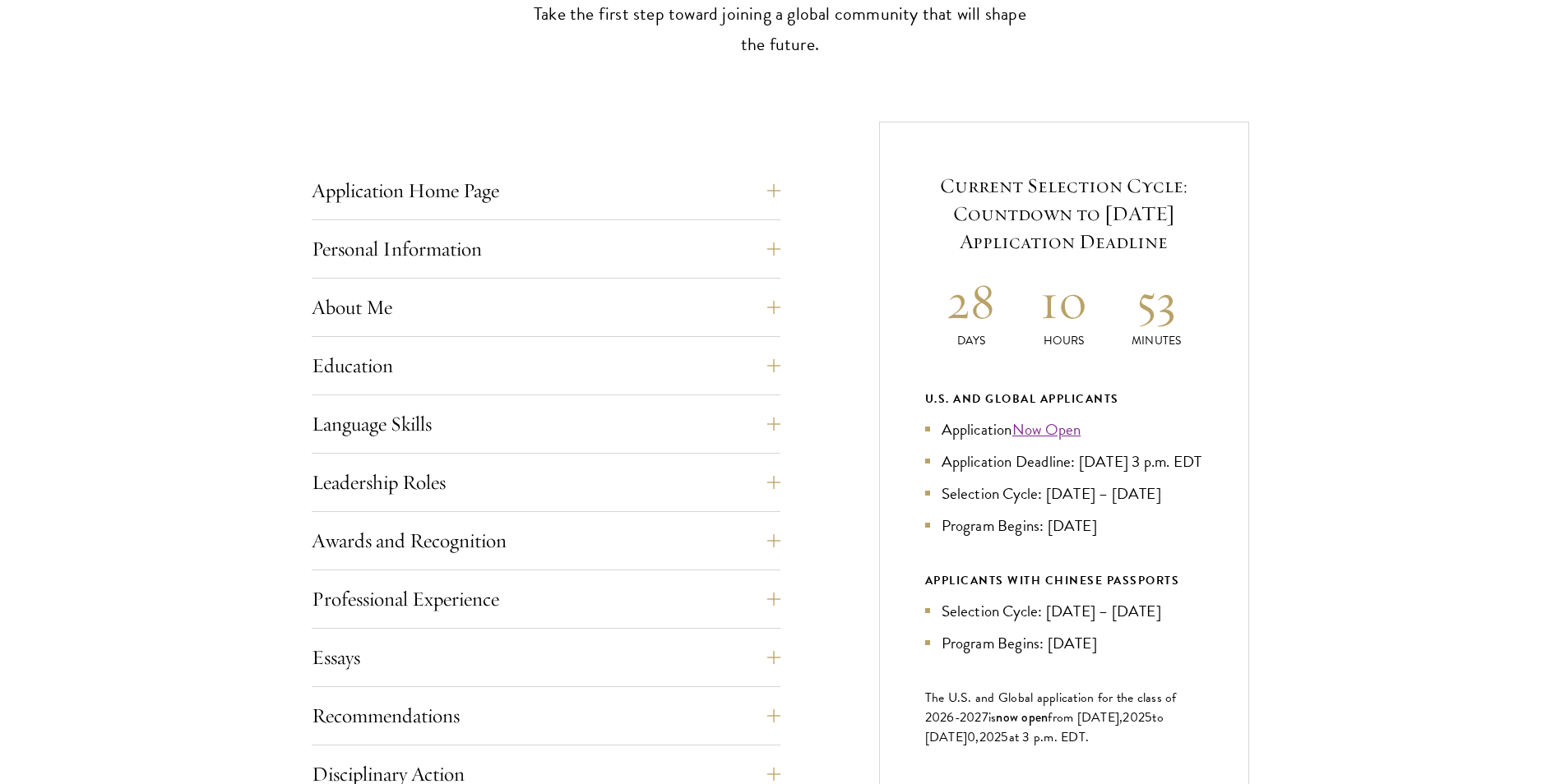
scroll to position [575, 0]
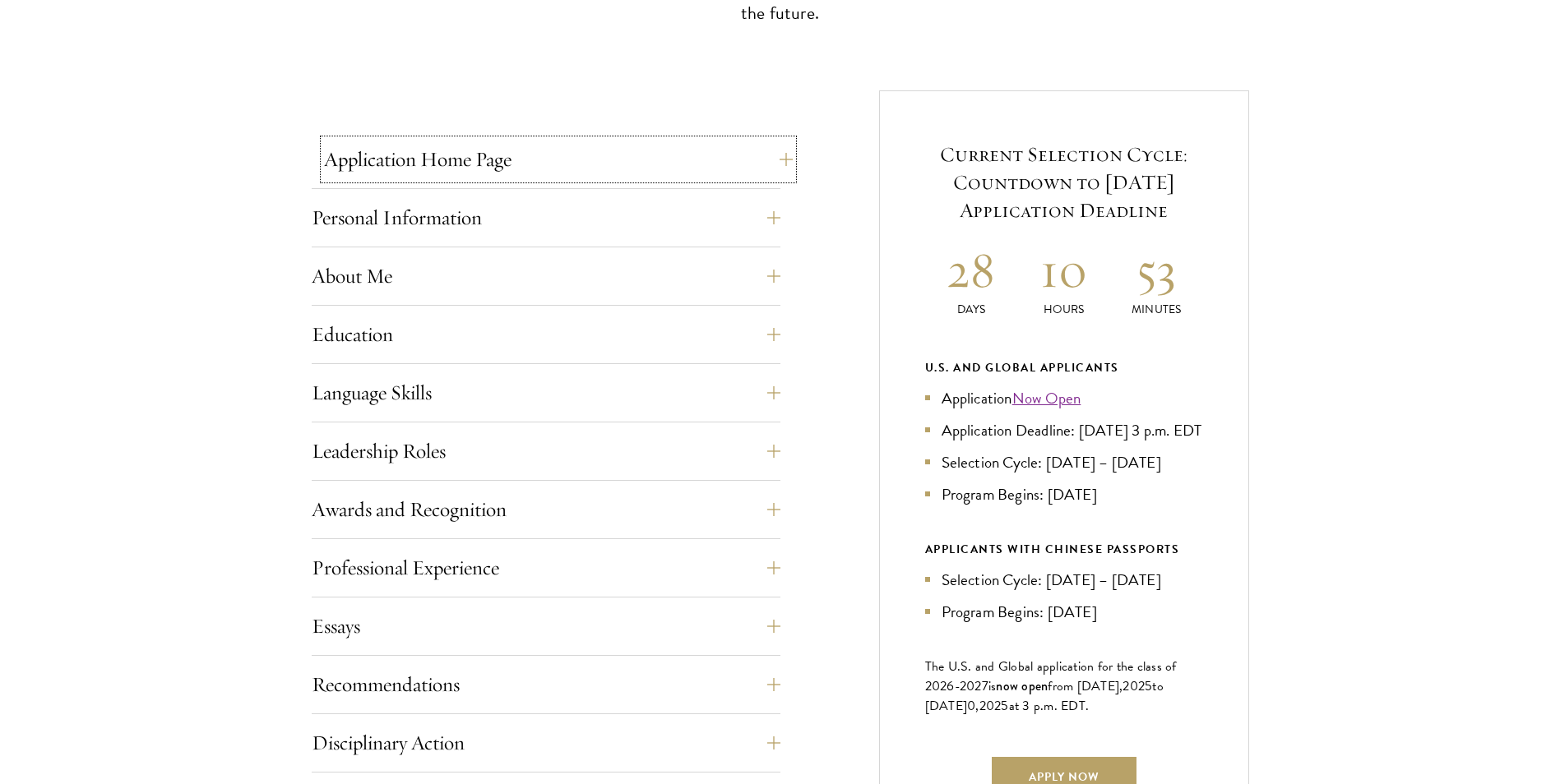
click at [387, 161] on button "Application Home Page" at bounding box center [558, 159] width 469 height 39
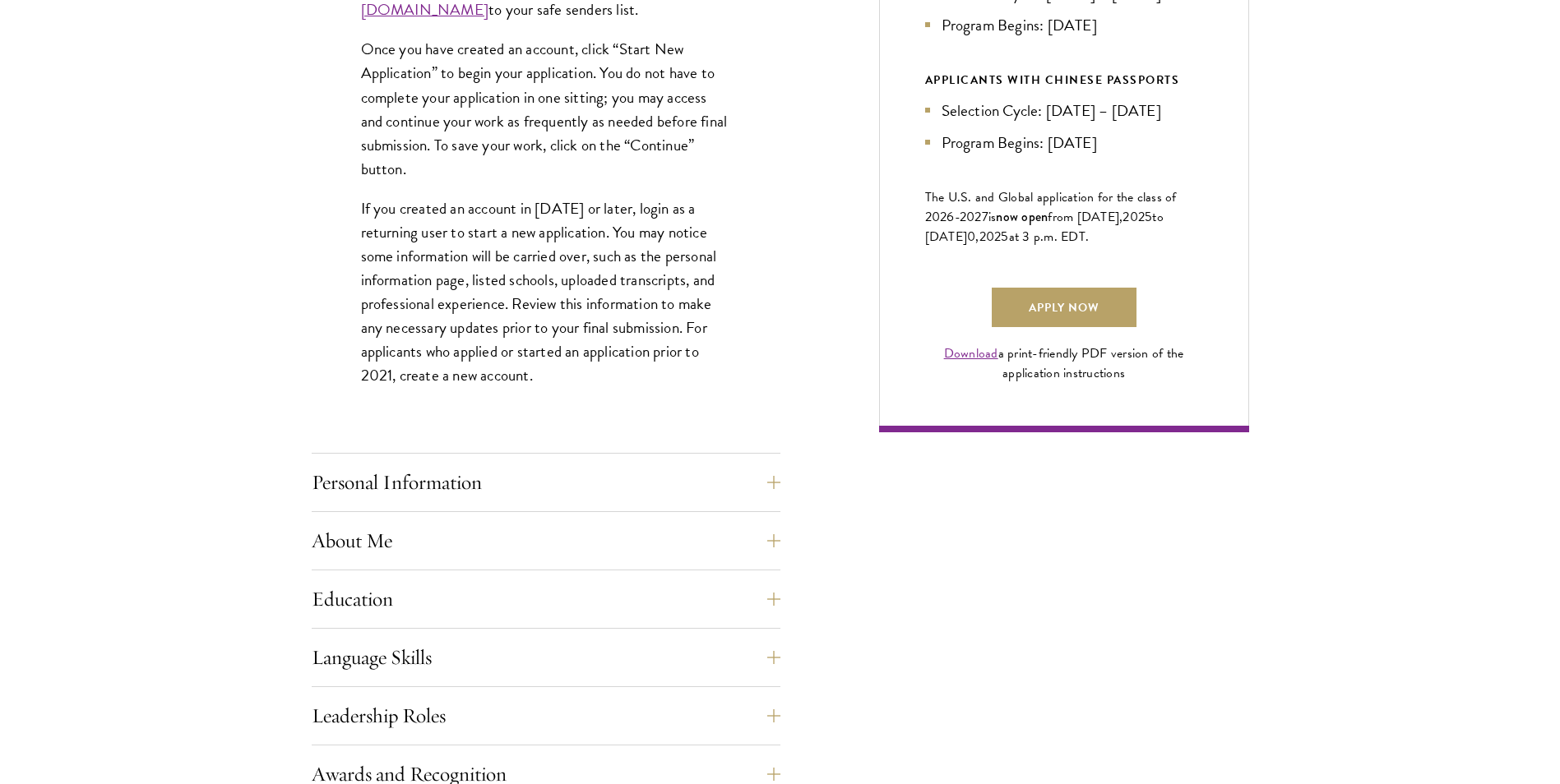
scroll to position [1150, 0]
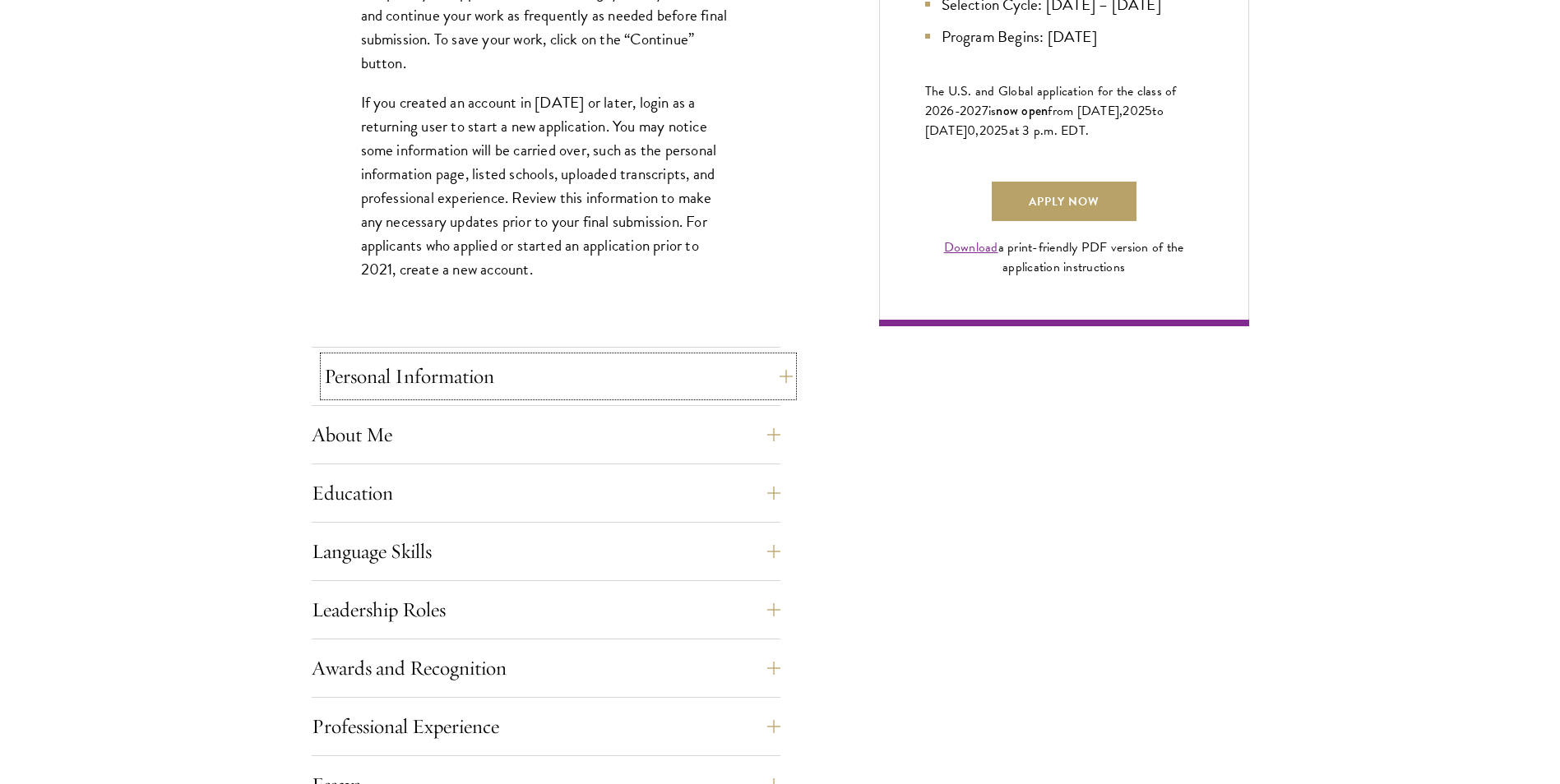
click at [387, 380] on button "Personal Information" at bounding box center [558, 376] width 469 height 39
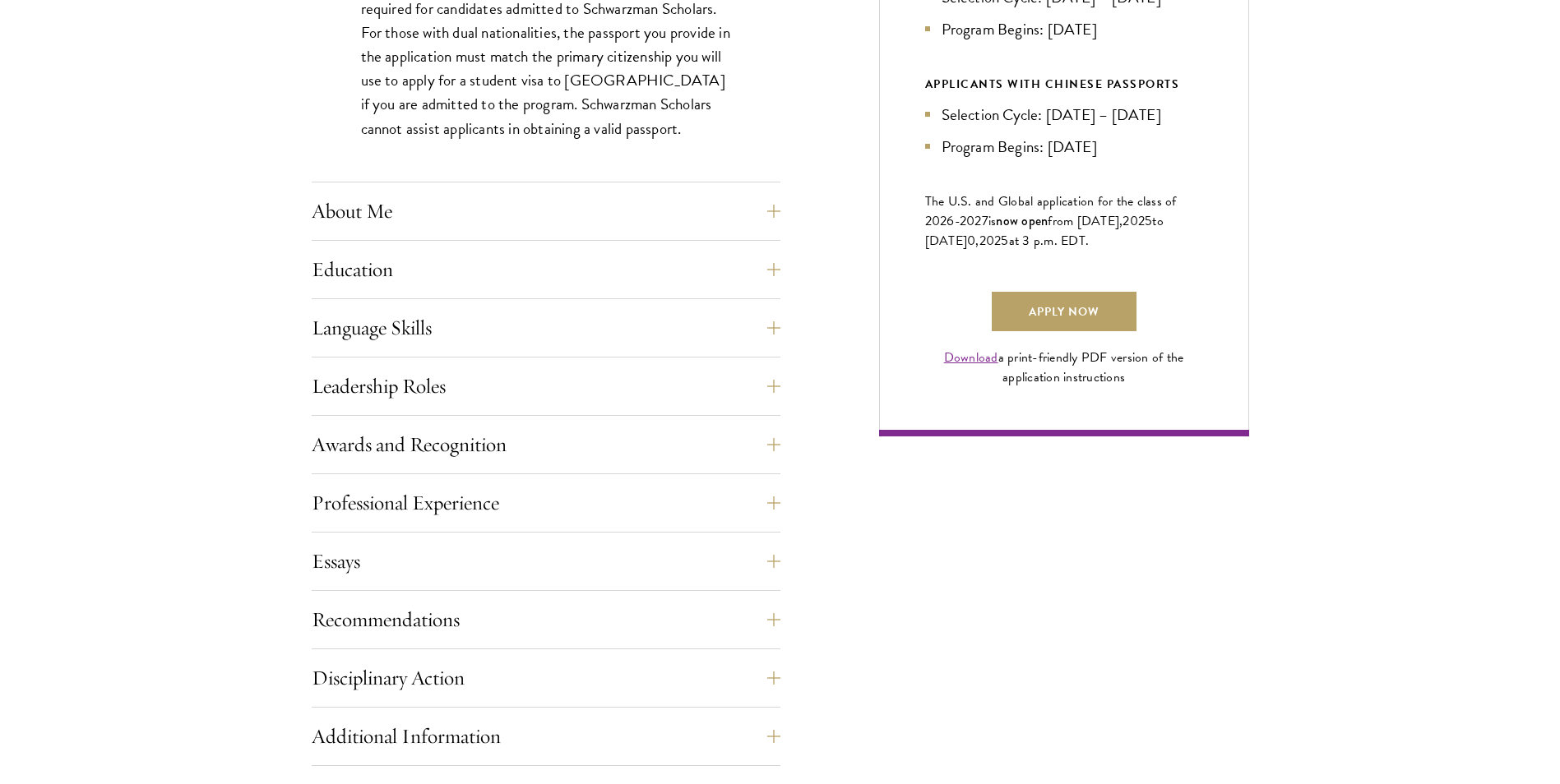
scroll to position [1068, 0]
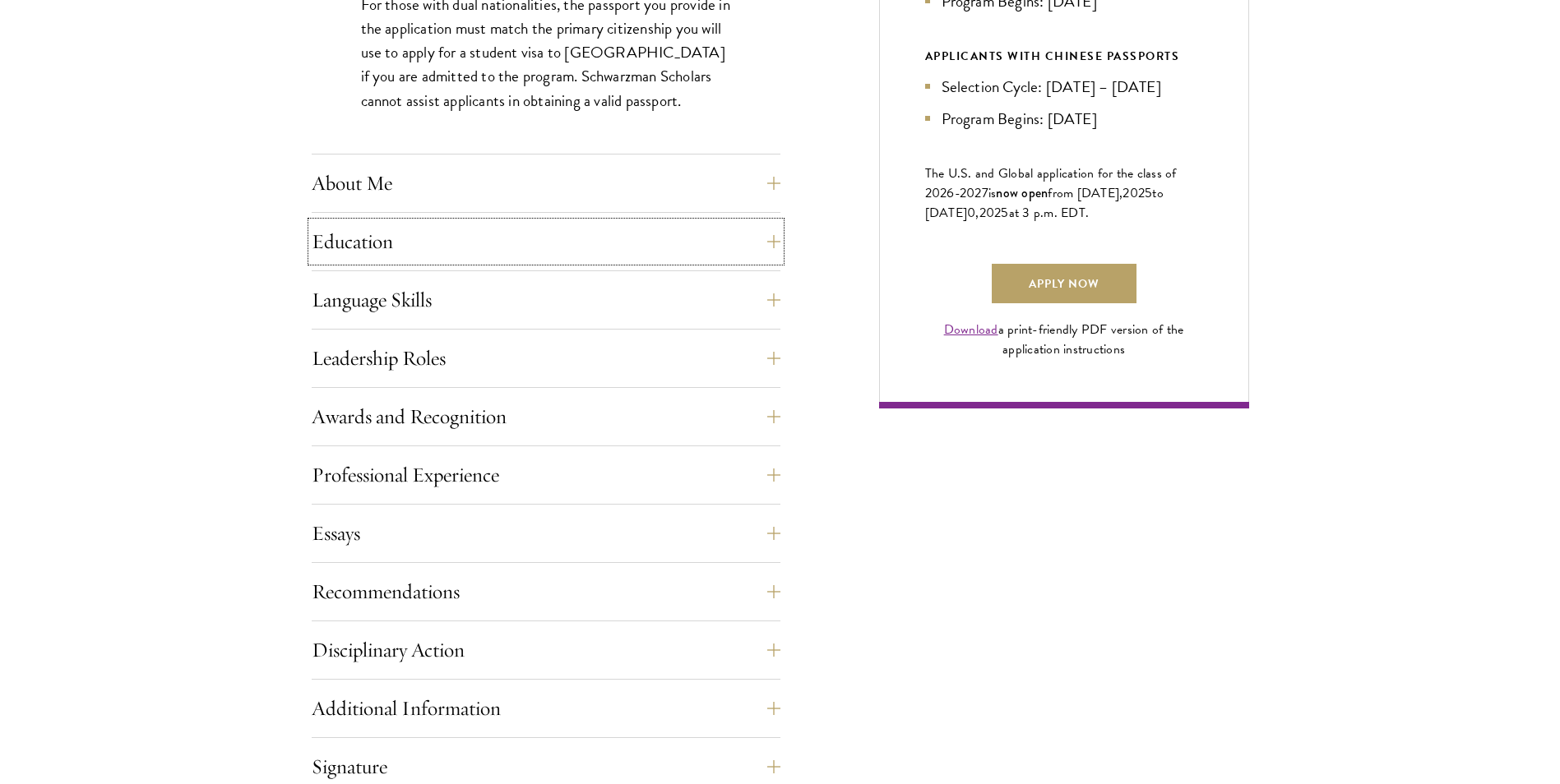
click at [384, 258] on button "Education" at bounding box center [545, 242] width 469 height 39
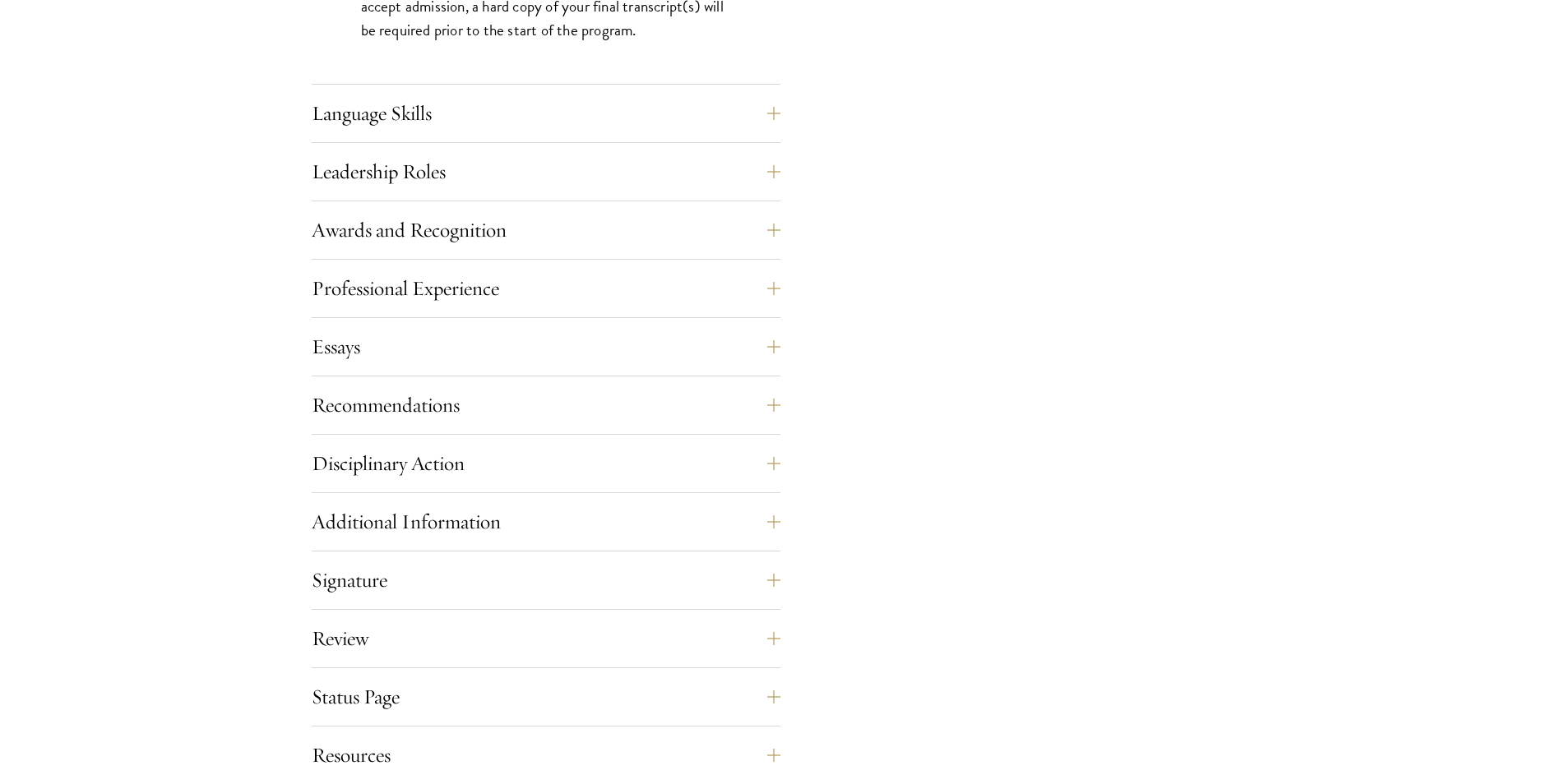
scroll to position [2794, 0]
click at [371, 176] on button "Leadership Roles" at bounding box center [558, 167] width 469 height 39
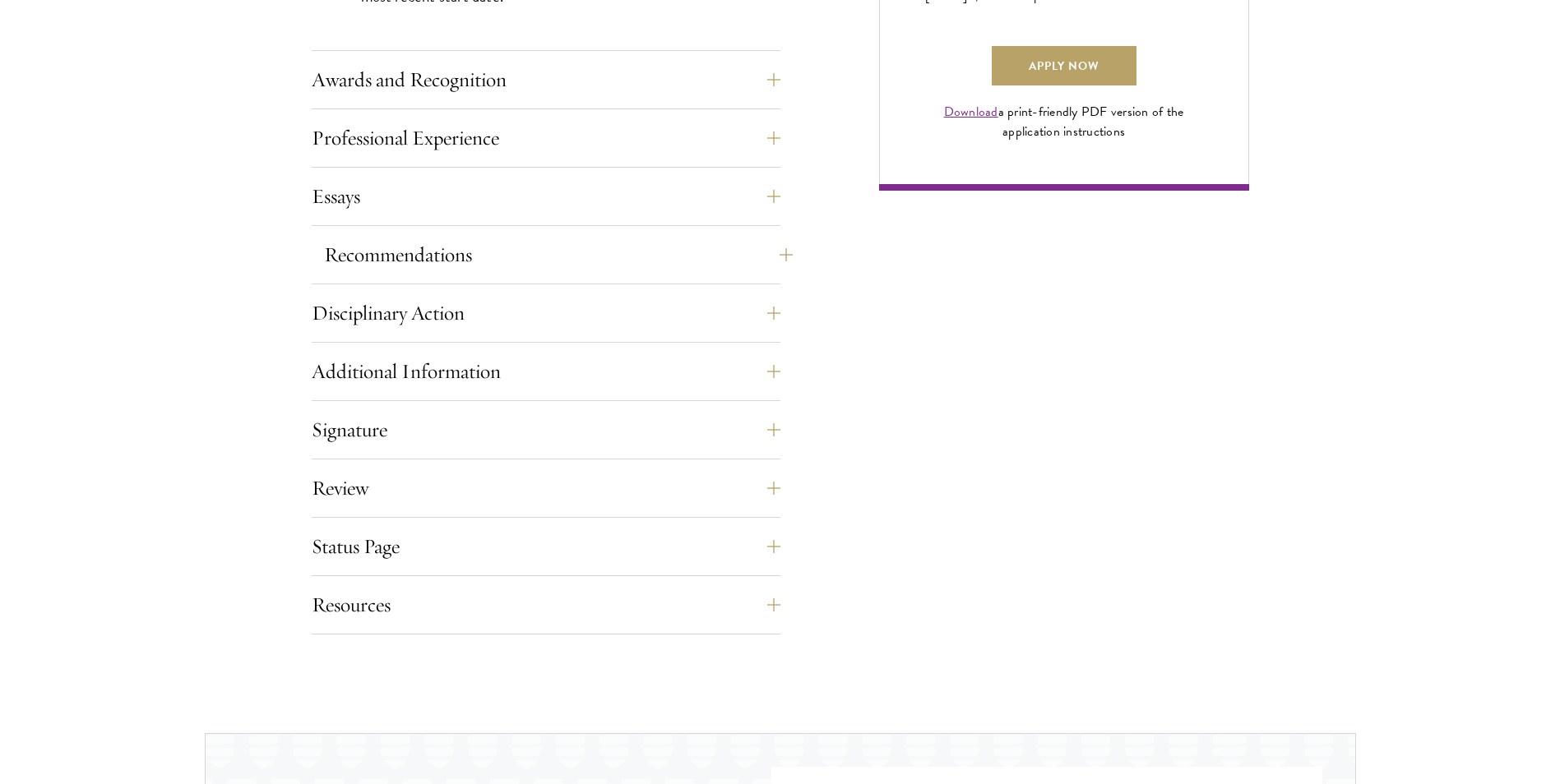
scroll to position [1314, 0]
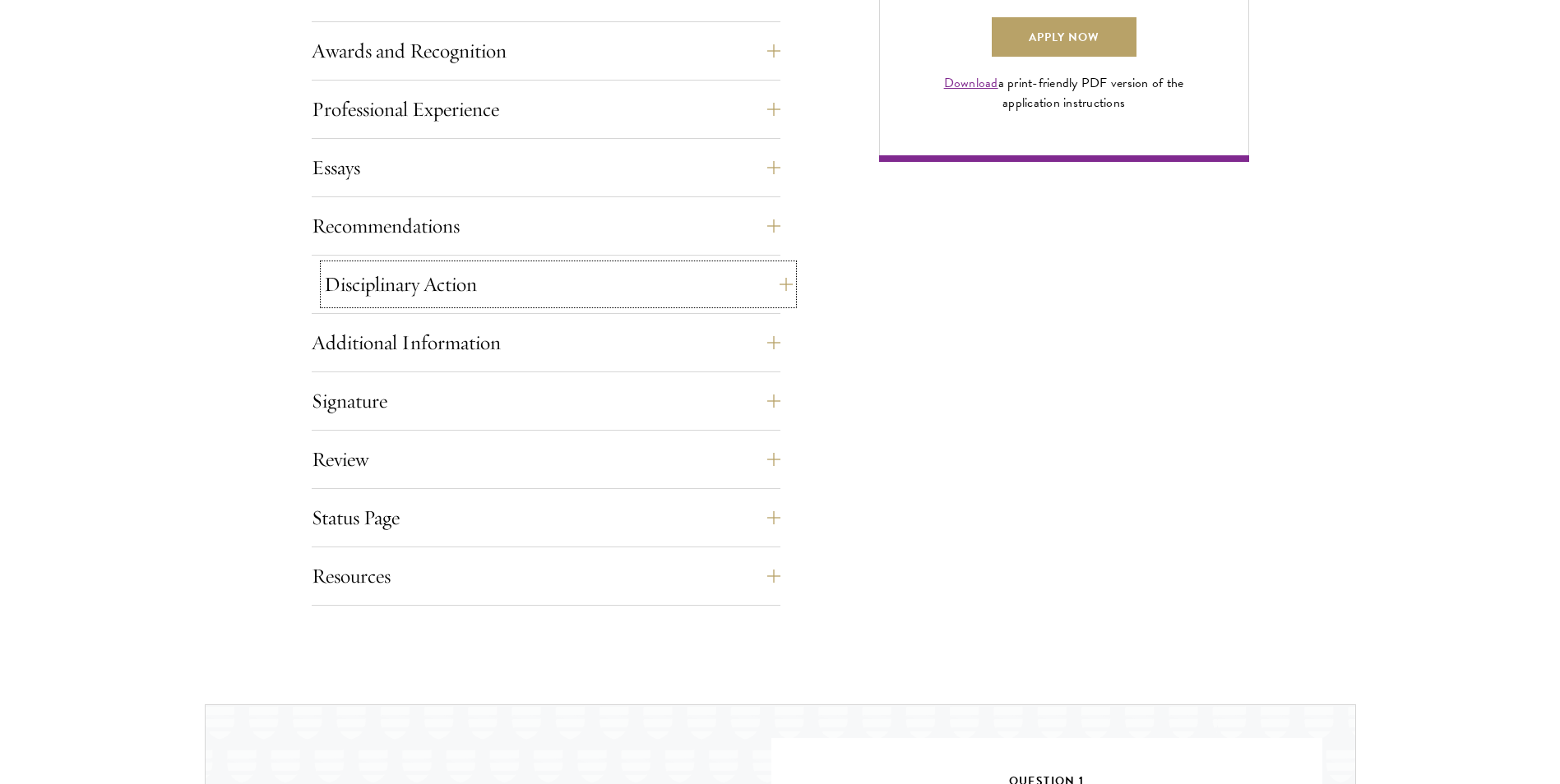
click at [383, 278] on button "Disciplinary Action" at bounding box center [558, 284] width 469 height 39
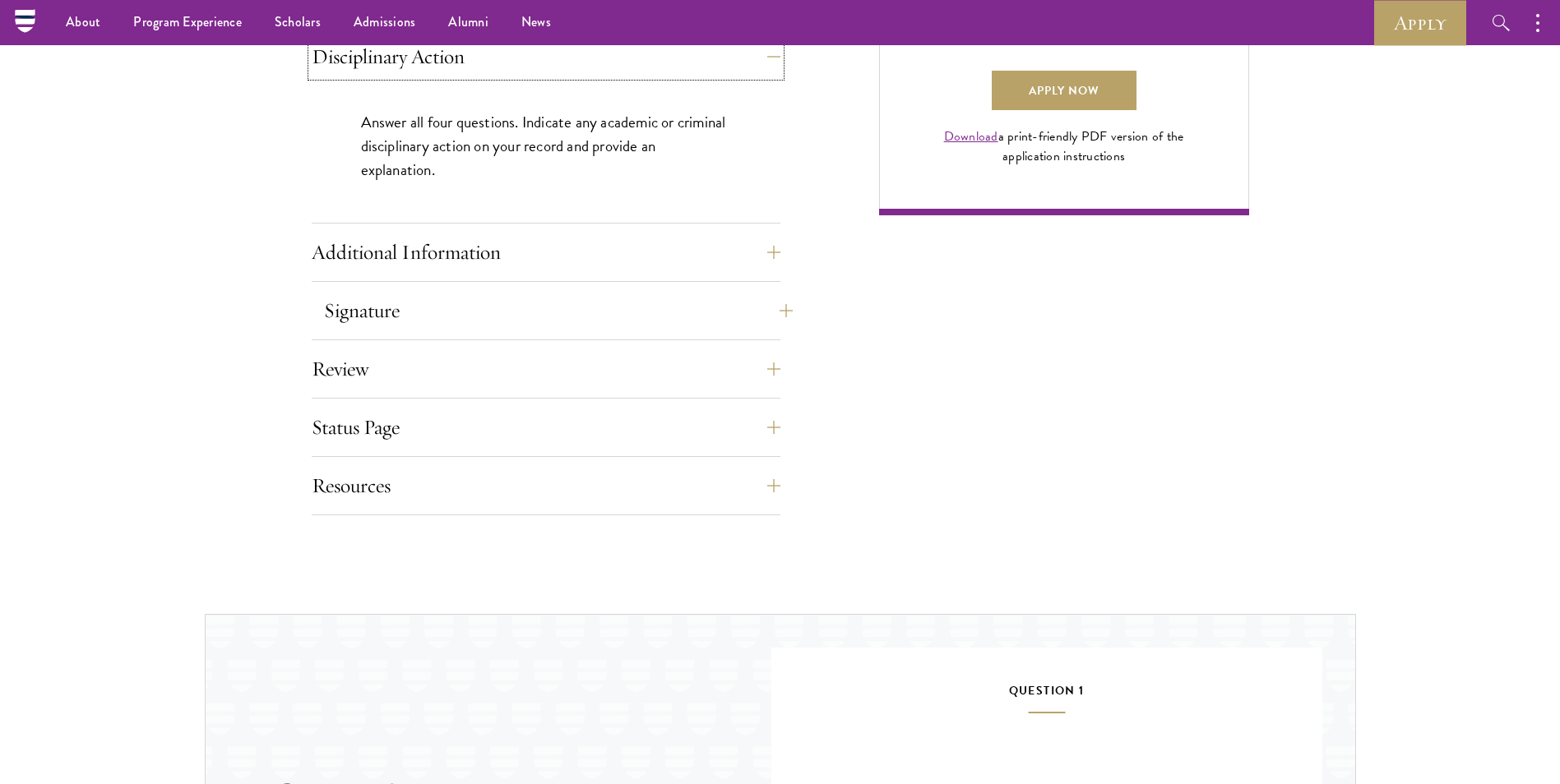
scroll to position [1233, 0]
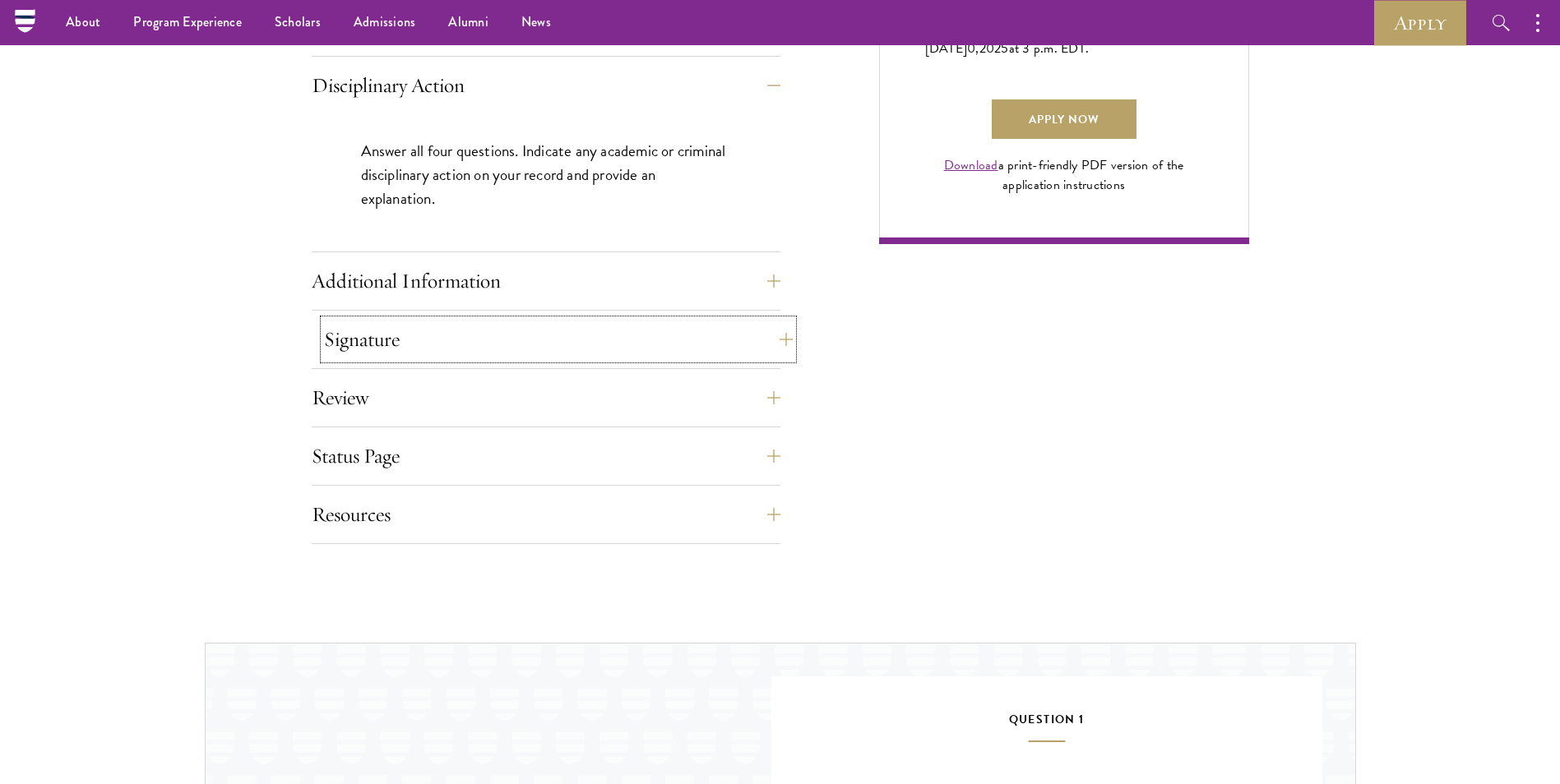
click at [348, 335] on button "Signature" at bounding box center [558, 339] width 469 height 39
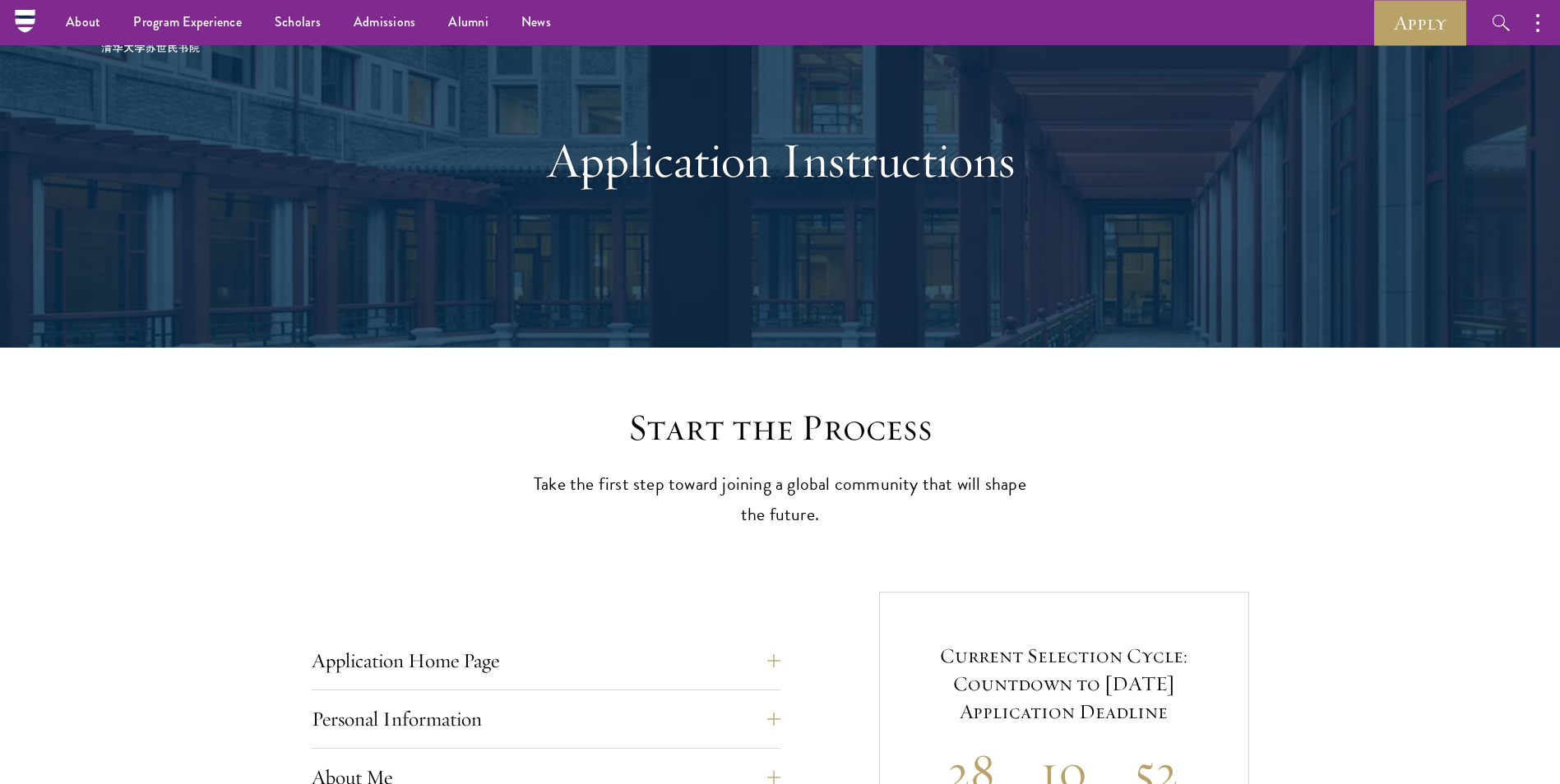
scroll to position [0, 0]
